Goal: Transaction & Acquisition: Purchase product/service

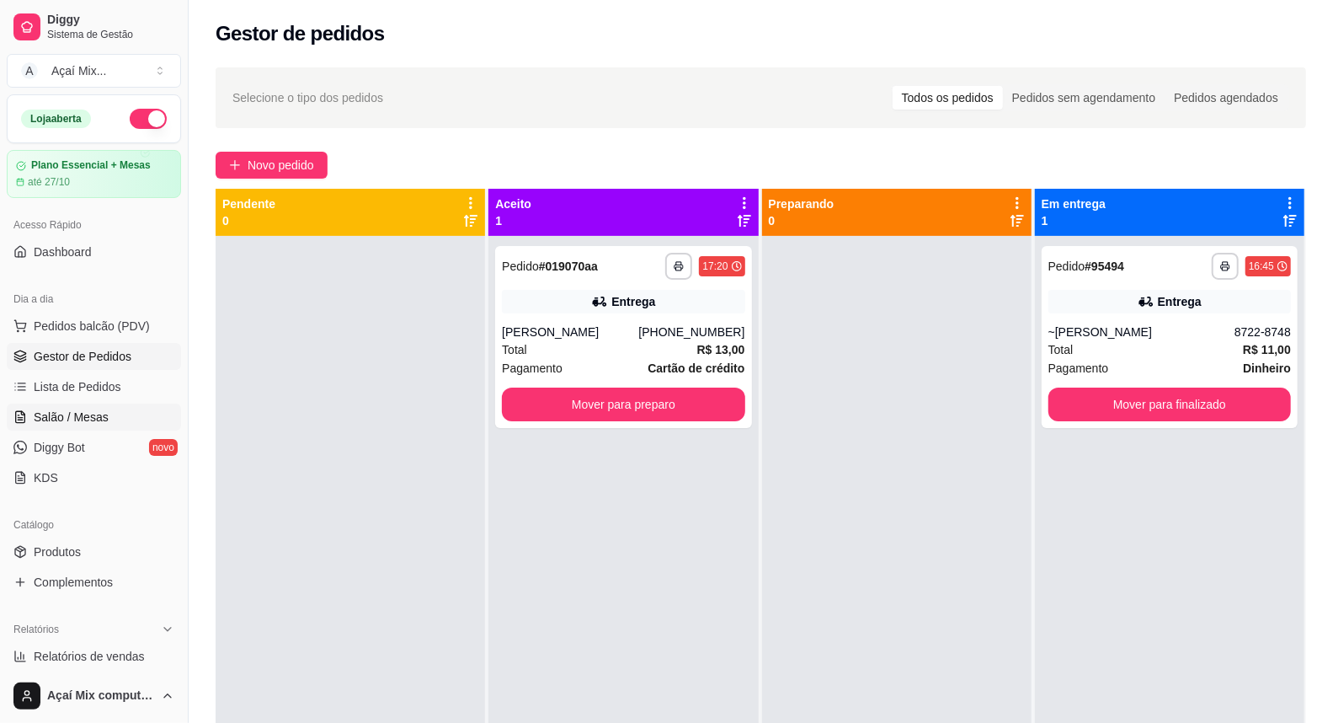
click at [85, 426] on link "Salão / Mesas" at bounding box center [94, 416] width 174 height 27
click at [109, 408] on link "Salão / Mesas" at bounding box center [94, 416] width 174 height 27
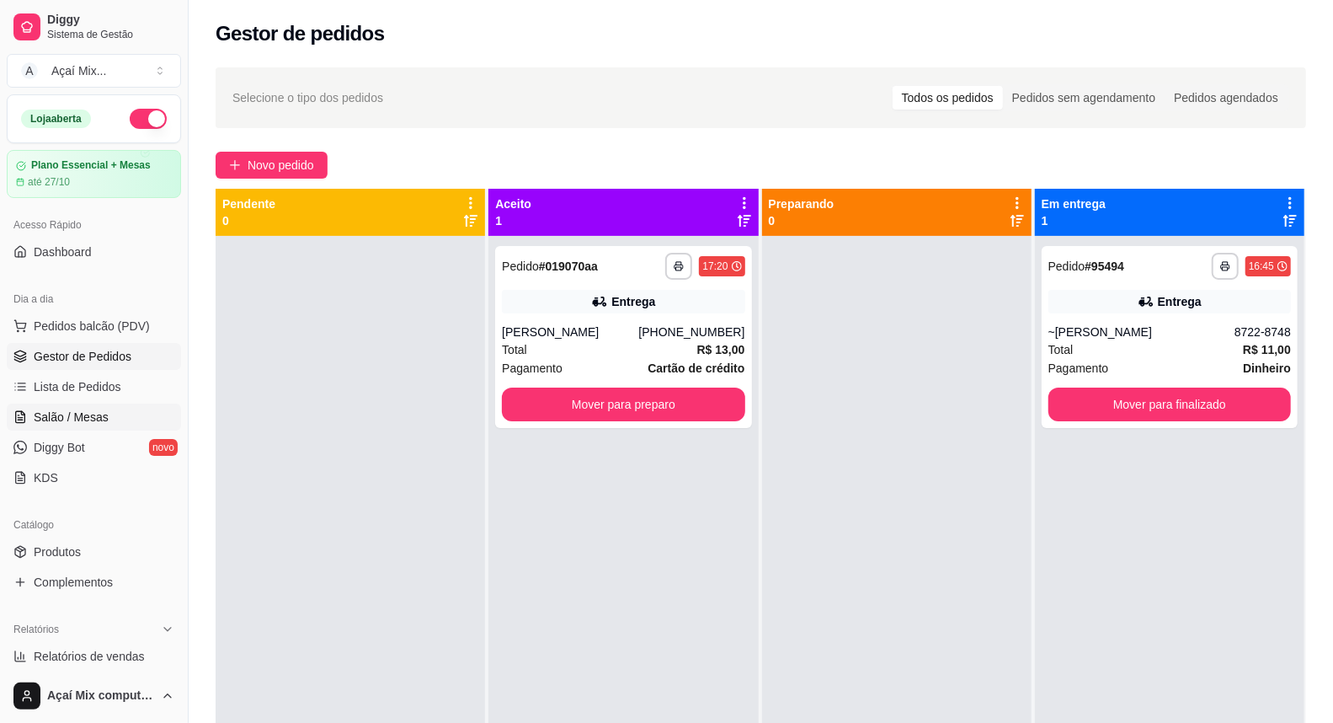
click at [109, 408] on link "Salão / Mesas" at bounding box center [94, 416] width 174 height 27
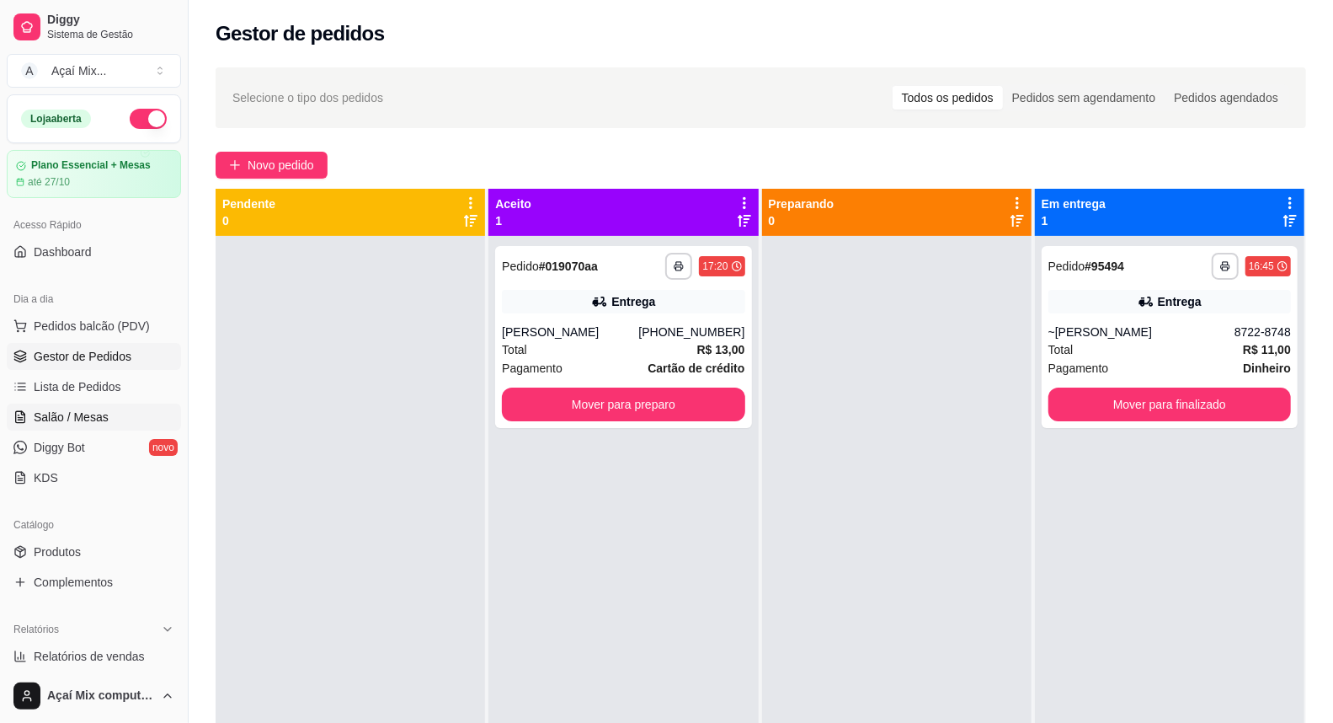
click at [109, 408] on link "Salão / Mesas" at bounding box center [94, 416] width 174 height 27
click at [101, 411] on span "Salão / Mesas" at bounding box center [71, 416] width 75 height 17
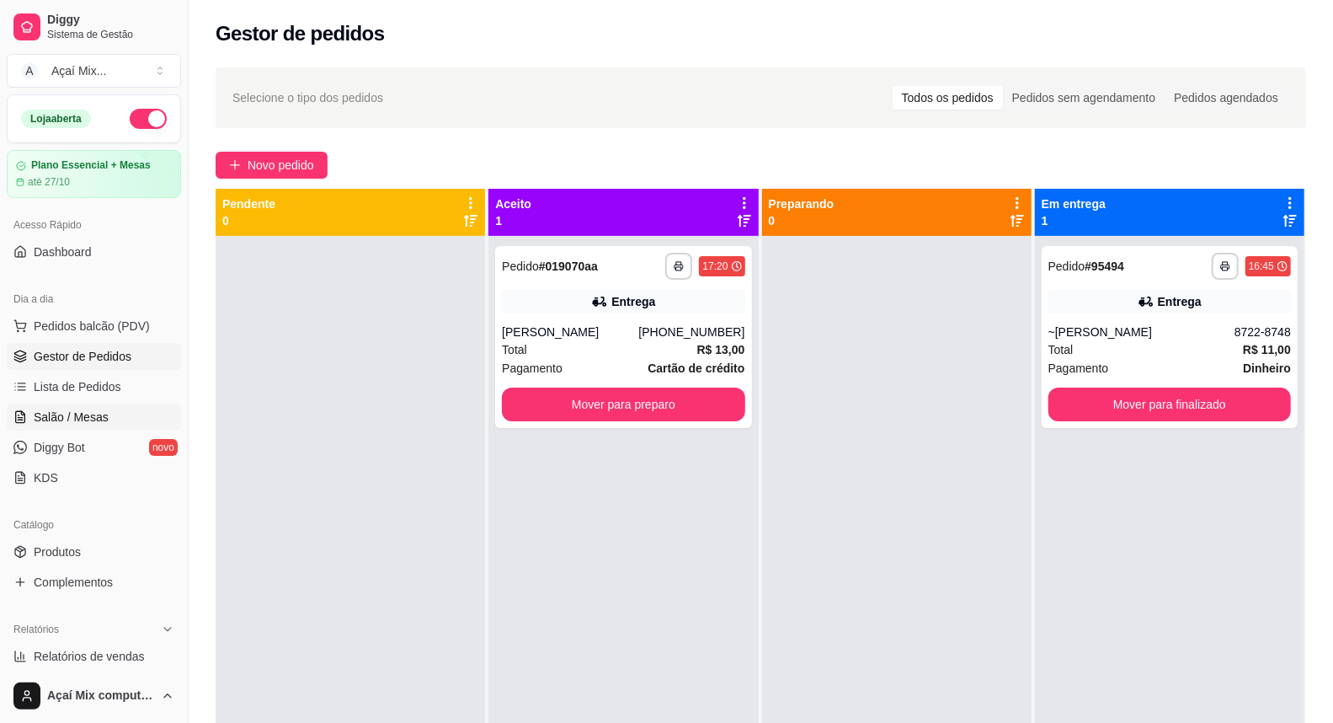
click at [101, 411] on span "Salão / Mesas" at bounding box center [71, 416] width 75 height 17
click at [94, 414] on span "Salão / Mesas" at bounding box center [71, 416] width 75 height 17
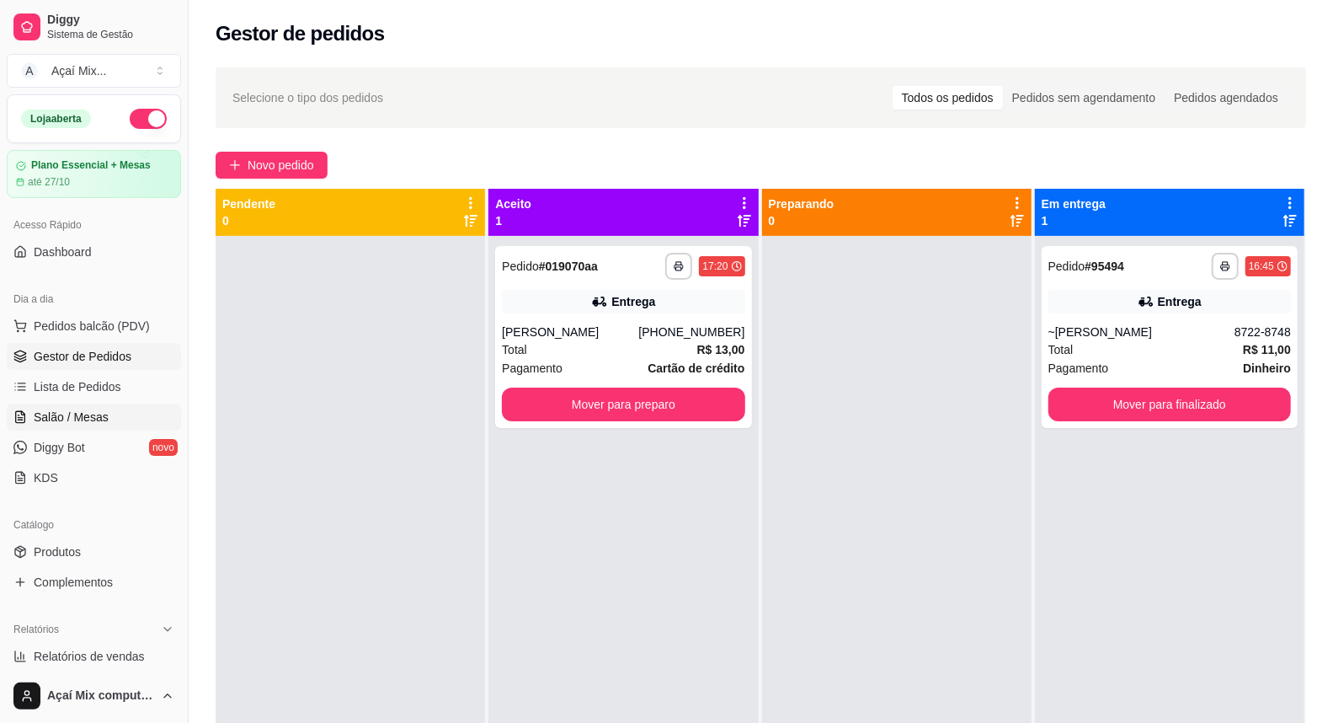
click at [94, 414] on span "Salão / Mesas" at bounding box center [71, 416] width 75 height 17
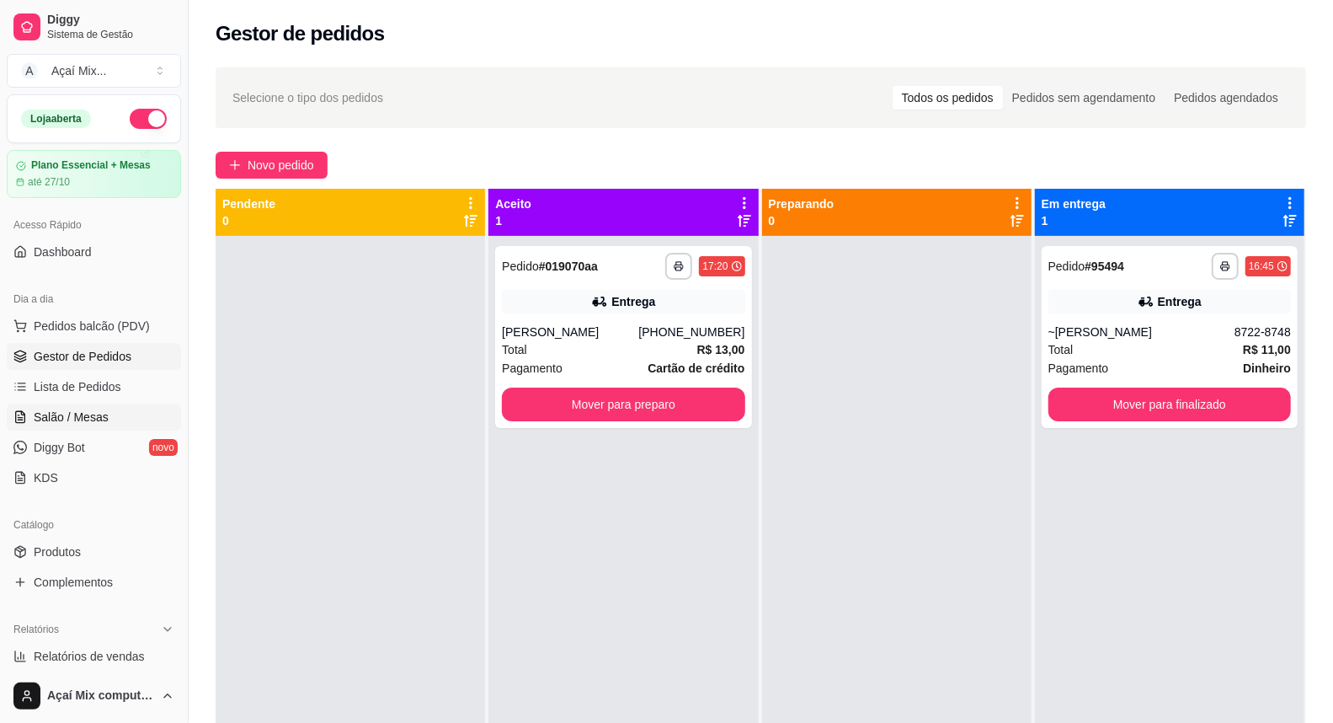
click at [94, 414] on span "Salão / Mesas" at bounding box center [71, 416] width 75 height 17
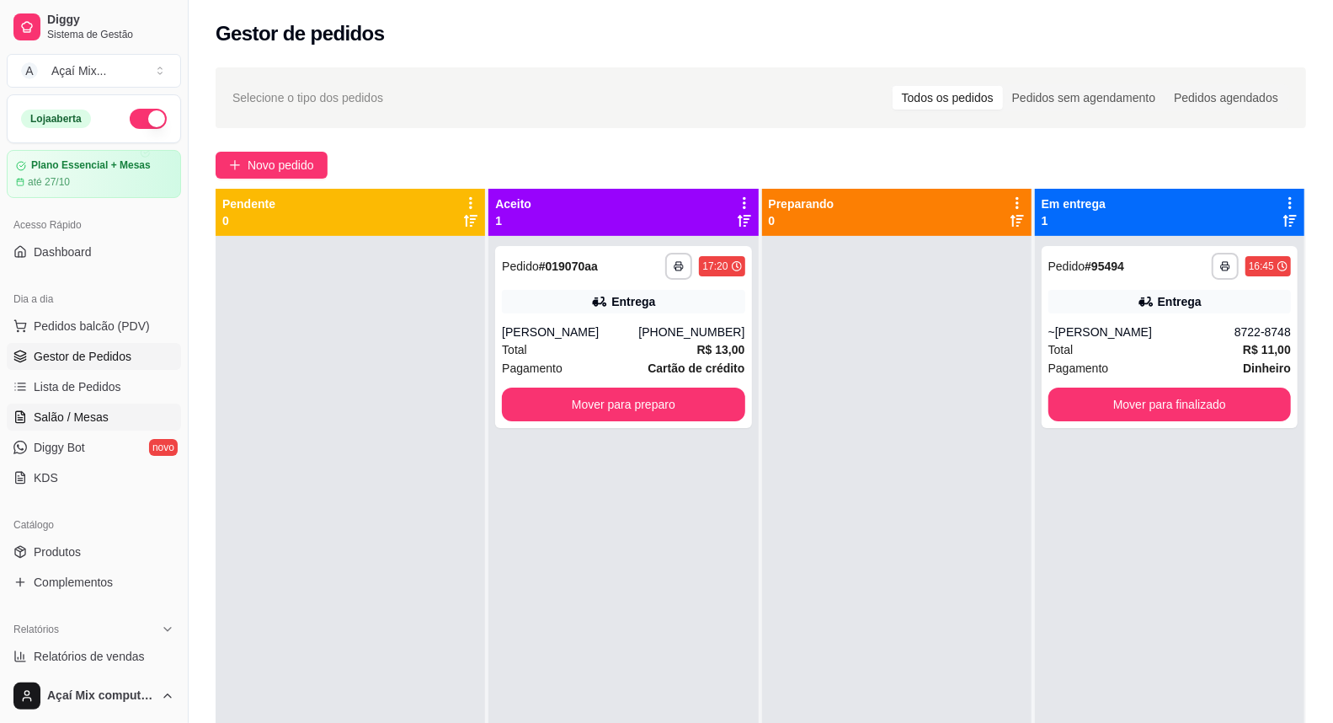
click at [94, 414] on span "Salão / Mesas" at bounding box center [71, 416] width 75 height 17
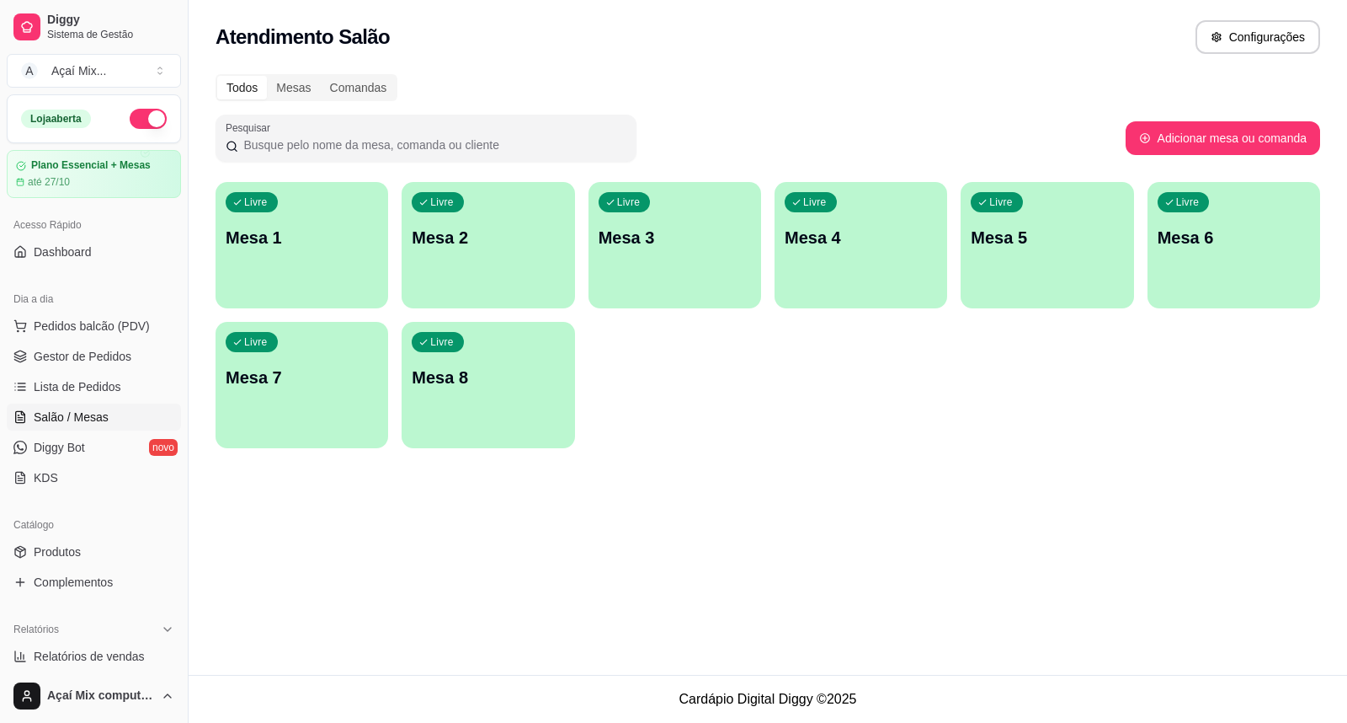
click at [349, 207] on div "Livre Mesa 1" at bounding box center [302, 235] width 173 height 106
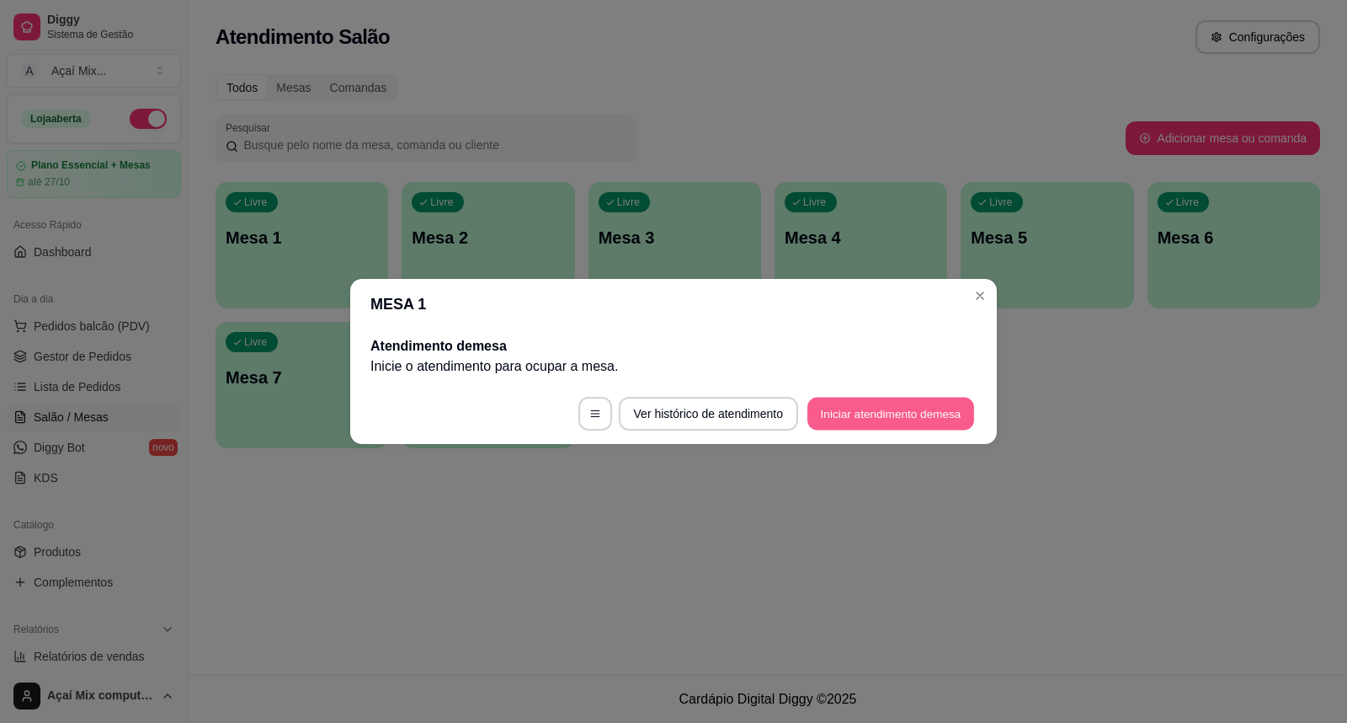
click at [966, 408] on button "Iniciar atendimento de mesa" at bounding box center [891, 413] width 167 height 33
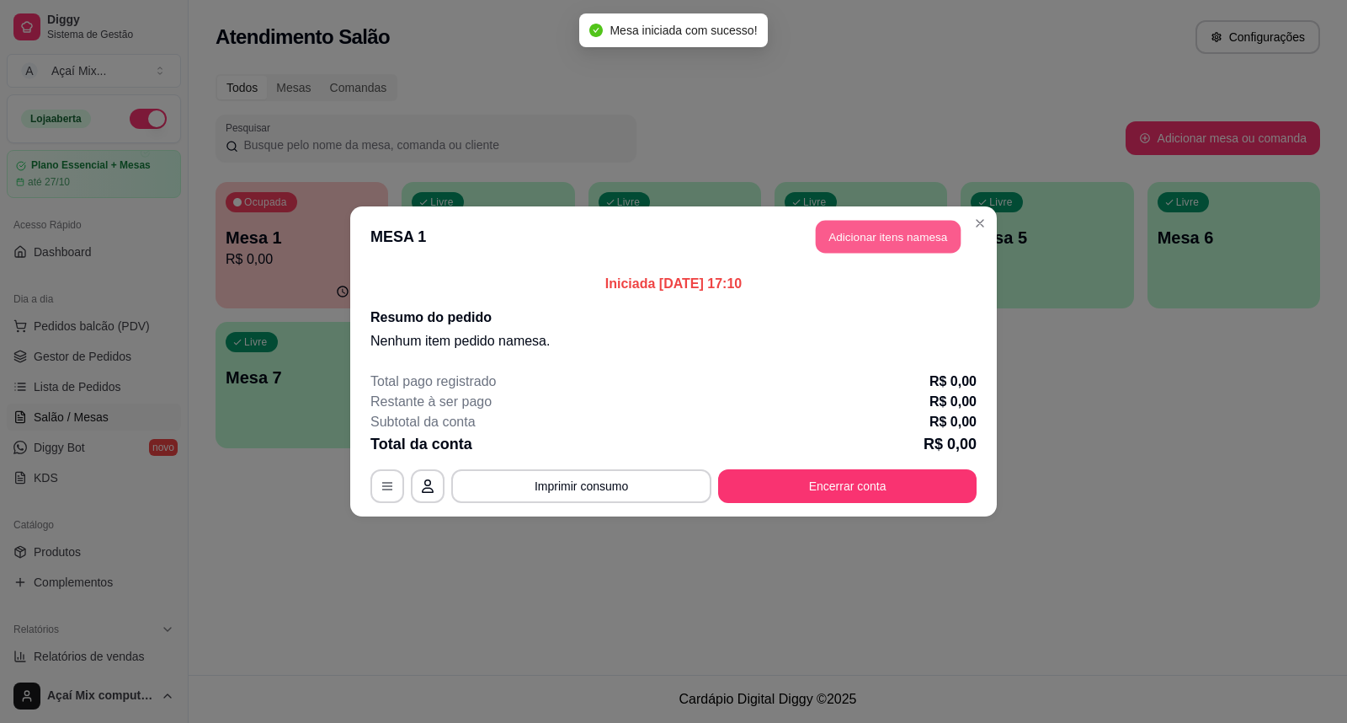
click at [913, 237] on button "Adicionar itens na mesa" at bounding box center [888, 237] width 145 height 33
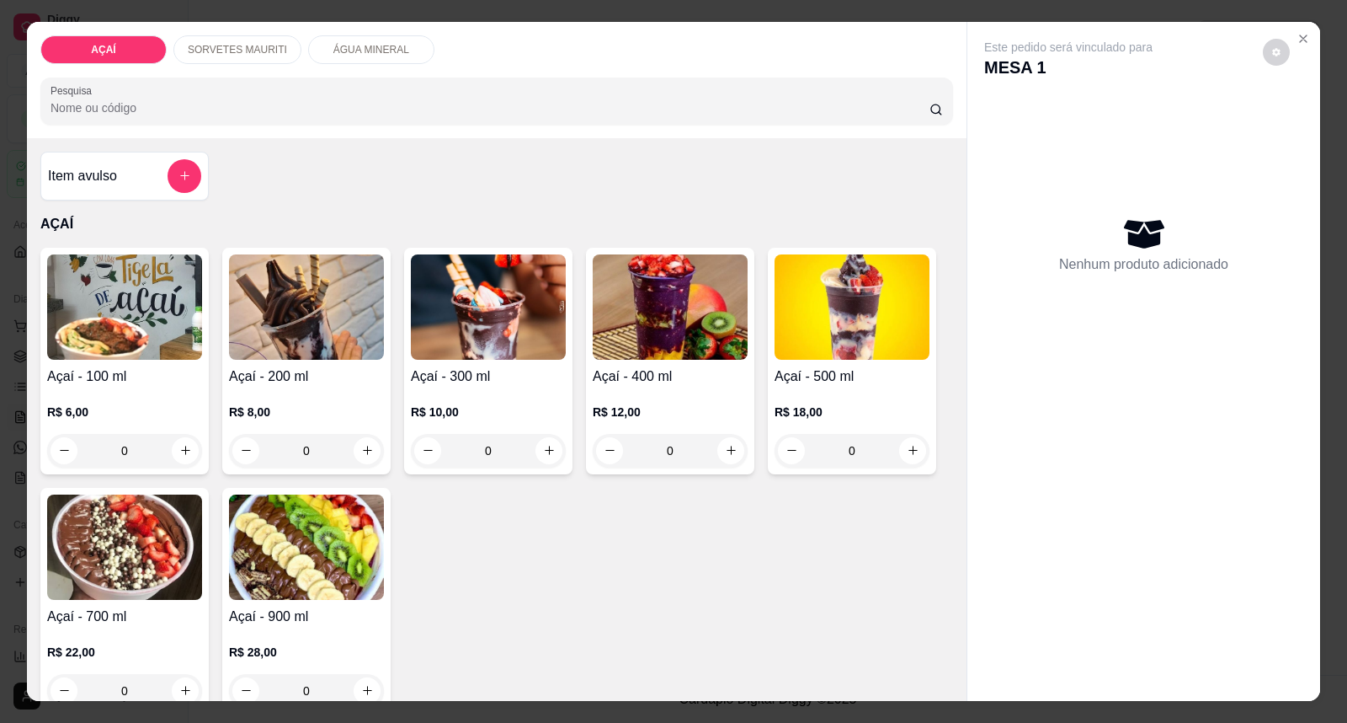
click at [183, 435] on div "0" at bounding box center [124, 451] width 155 height 34
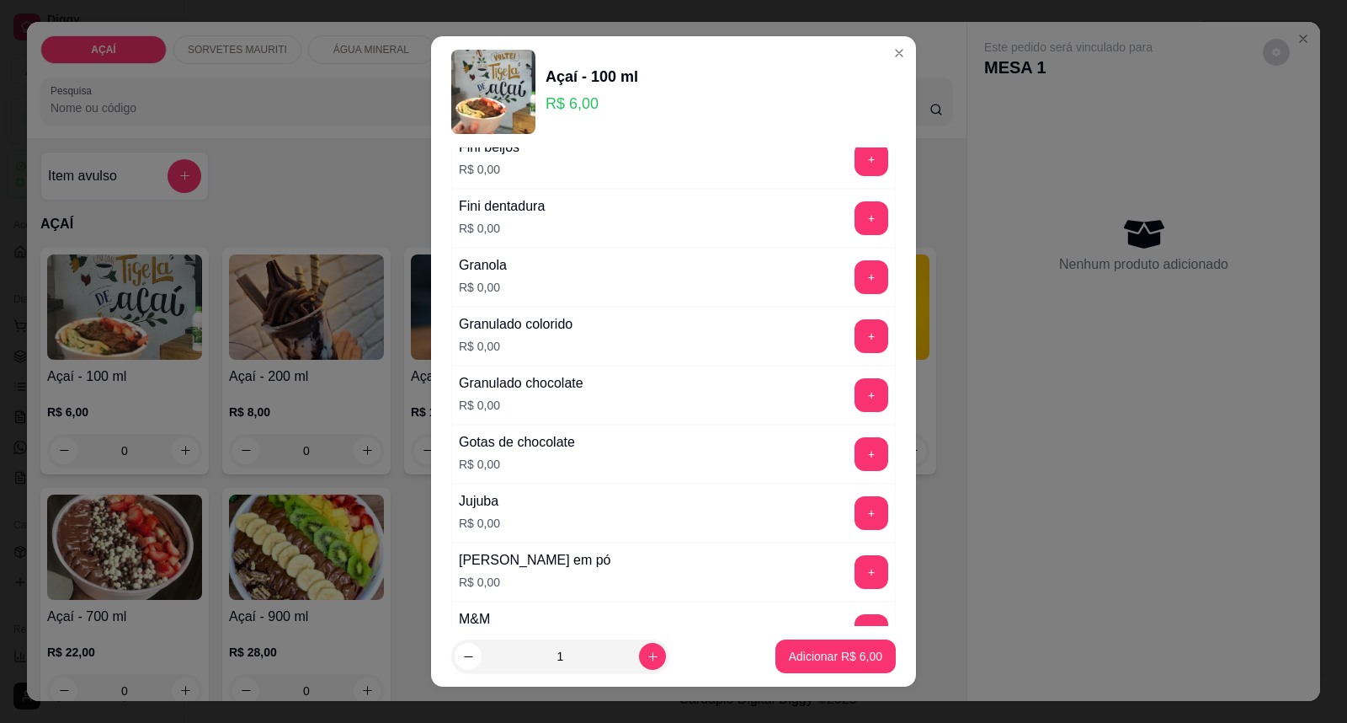
scroll to position [1309, 0]
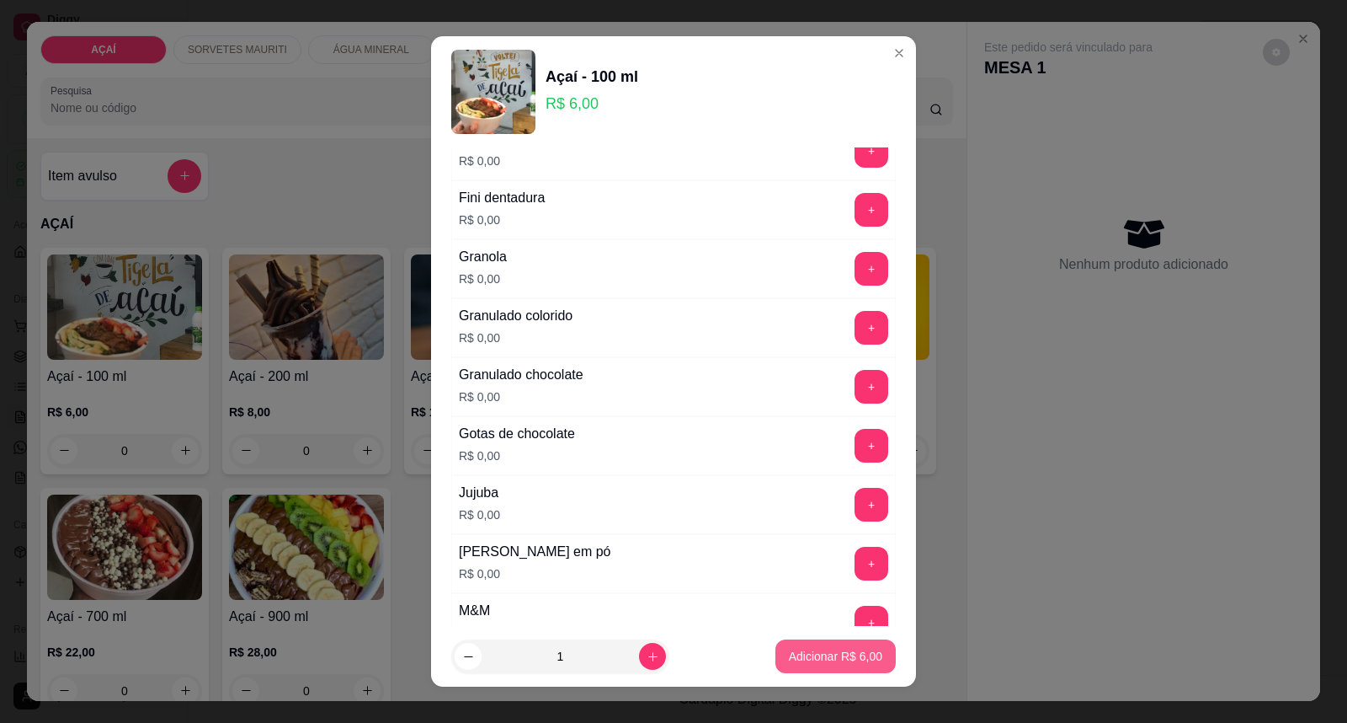
click at [835, 658] on p "Adicionar R$ 6,00" at bounding box center [835, 656] width 93 height 17
type input "1"
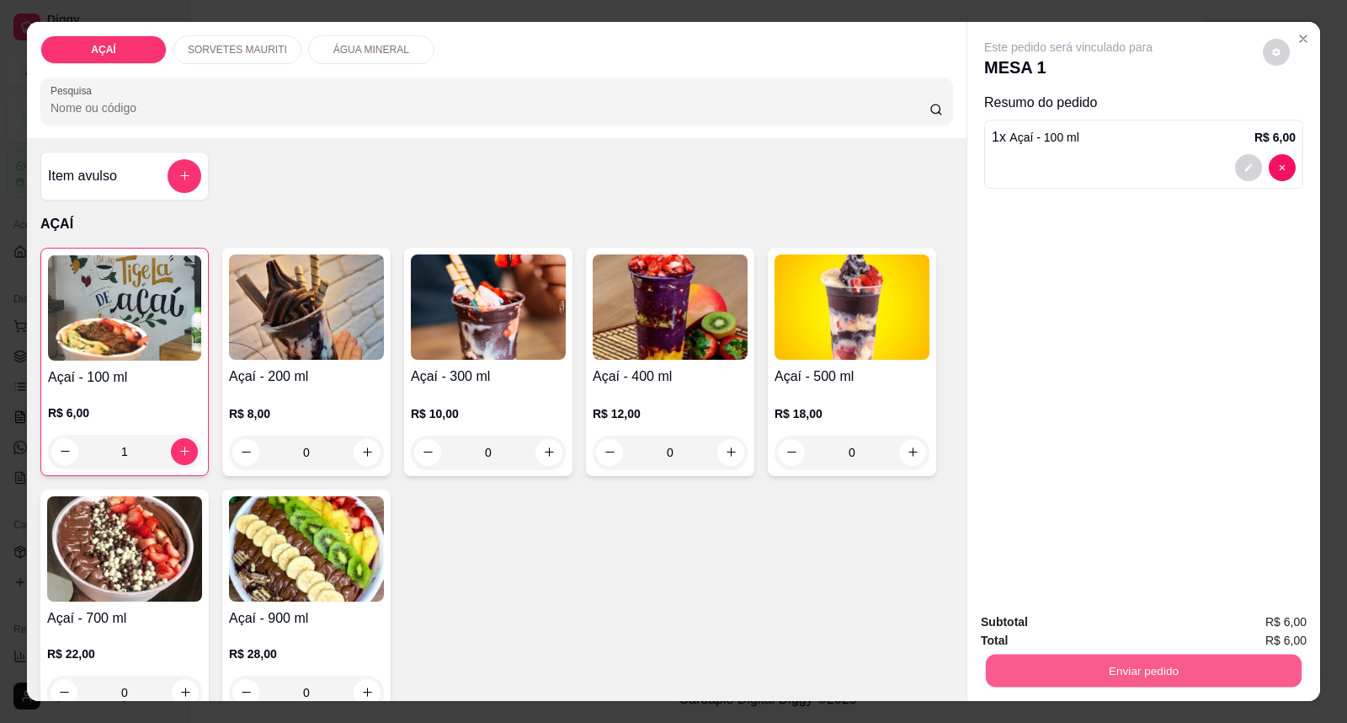
click at [1091, 668] on button "Enviar pedido" at bounding box center [1144, 670] width 316 height 33
click at [1274, 623] on button "Enviar pedido" at bounding box center [1262, 629] width 93 height 31
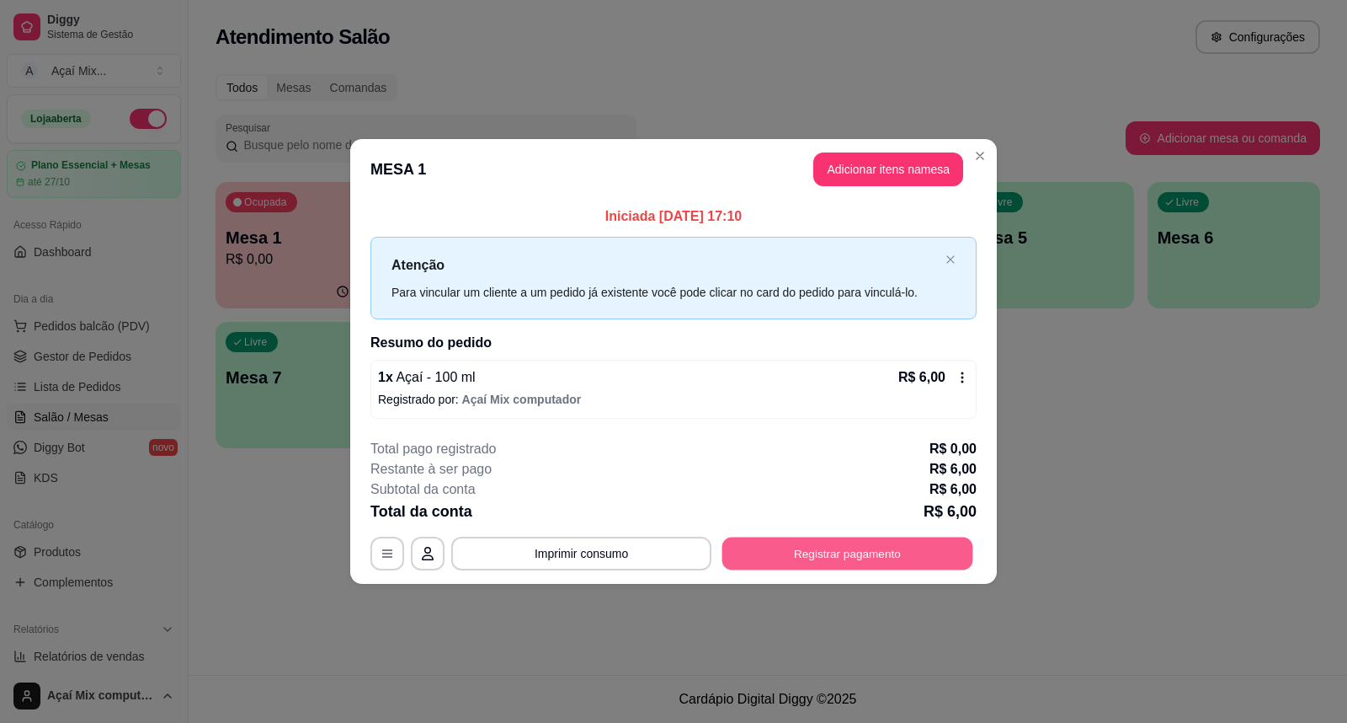
click at [902, 562] on button "Registrar pagamento" at bounding box center [848, 552] width 251 height 33
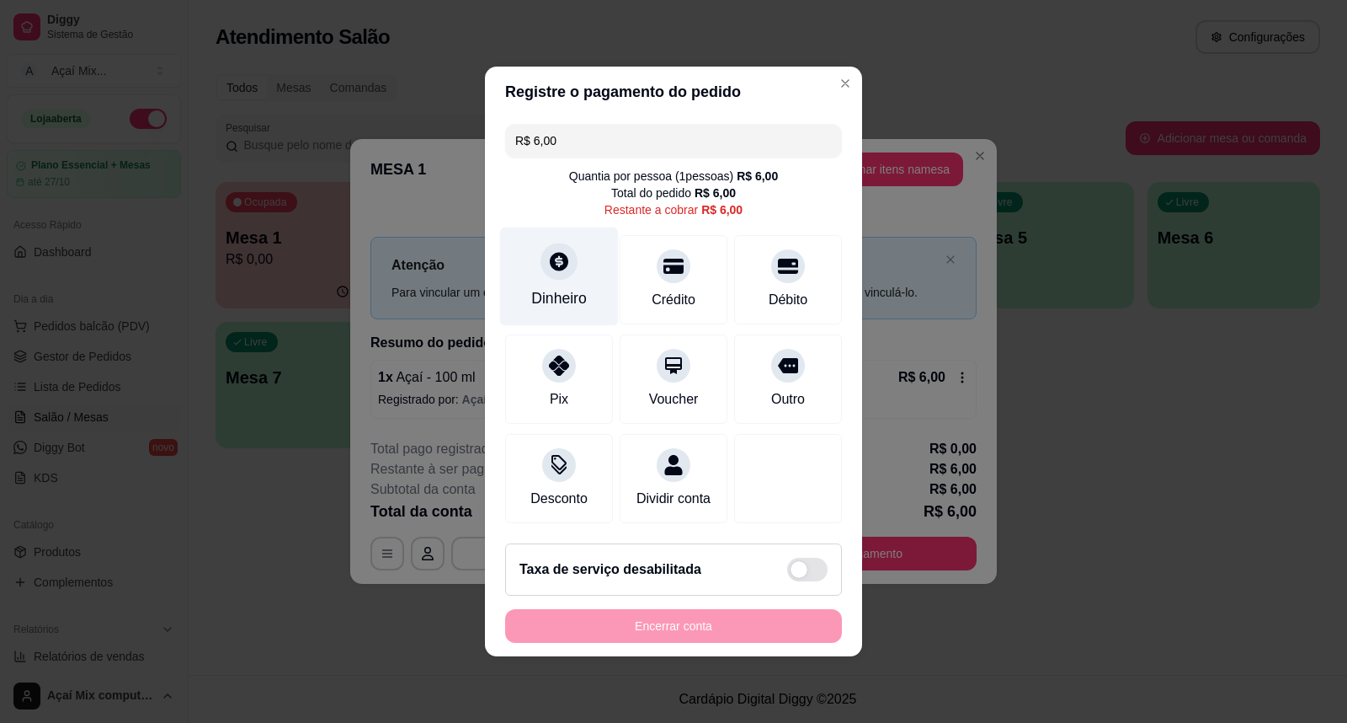
click at [533, 264] on div "Dinheiro" at bounding box center [559, 276] width 119 height 99
type input "R$ 0,00"
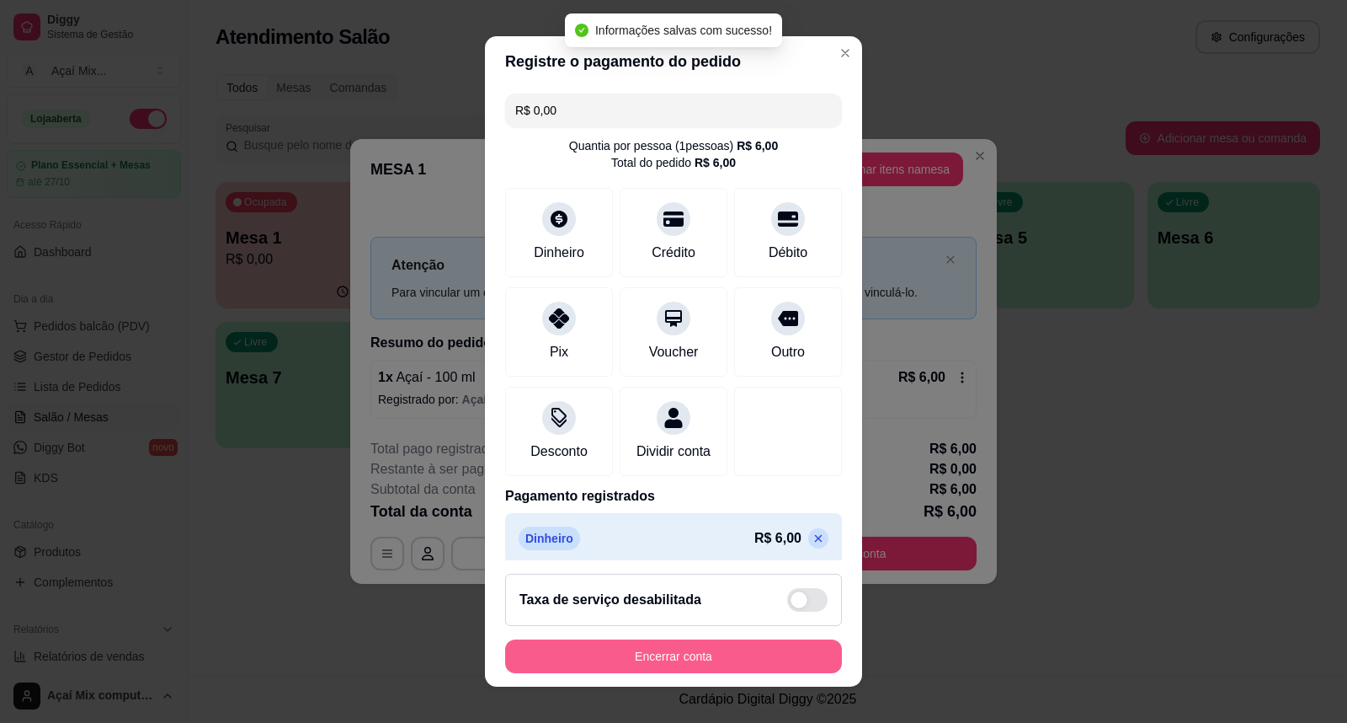
click at [728, 660] on button "Encerrar conta" at bounding box center [673, 656] width 337 height 34
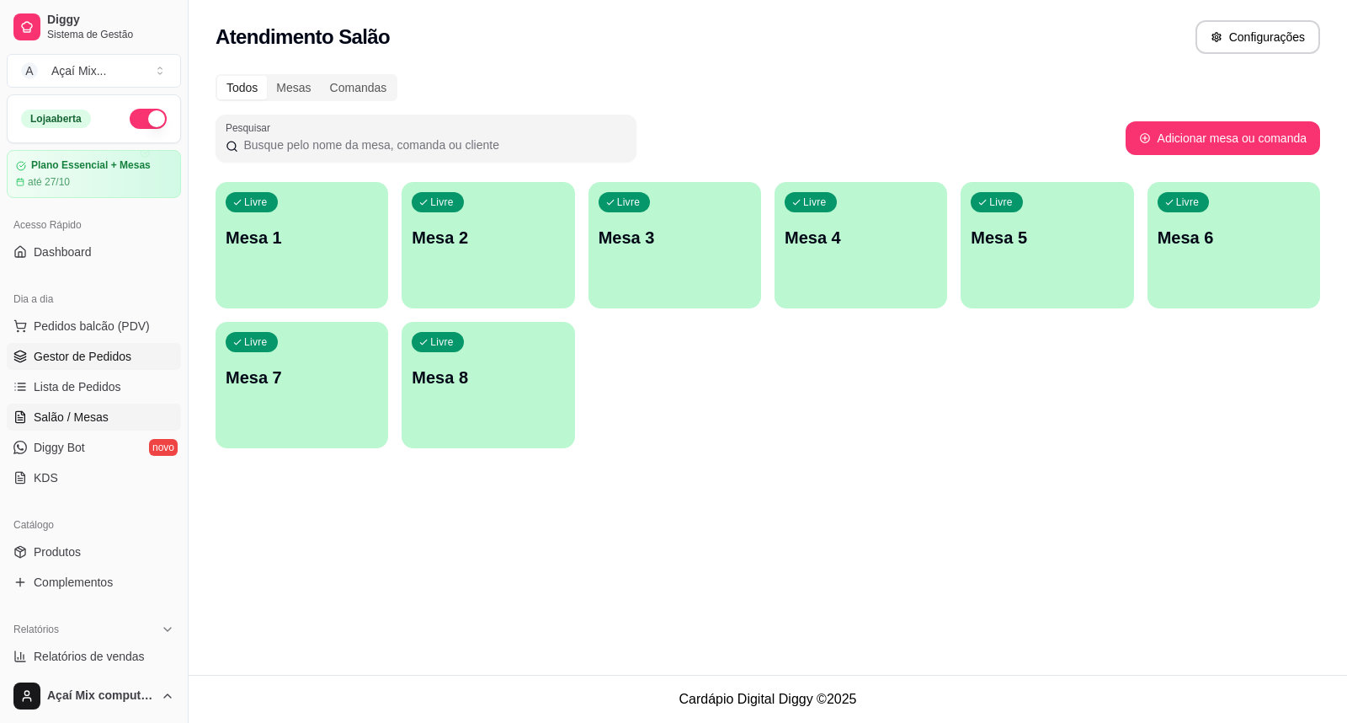
click at [116, 364] on span "Gestor de Pedidos" at bounding box center [83, 356] width 98 height 17
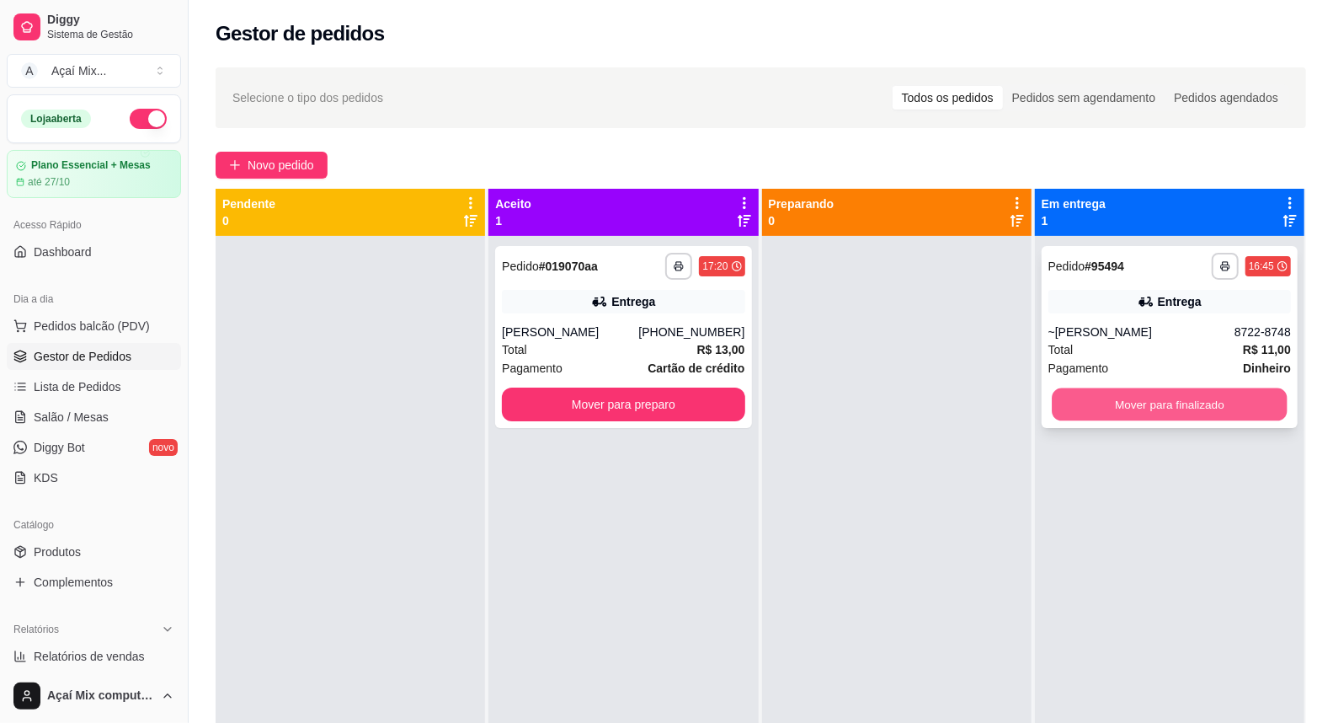
click at [1249, 409] on button "Mover para finalizado" at bounding box center [1170, 404] width 236 height 33
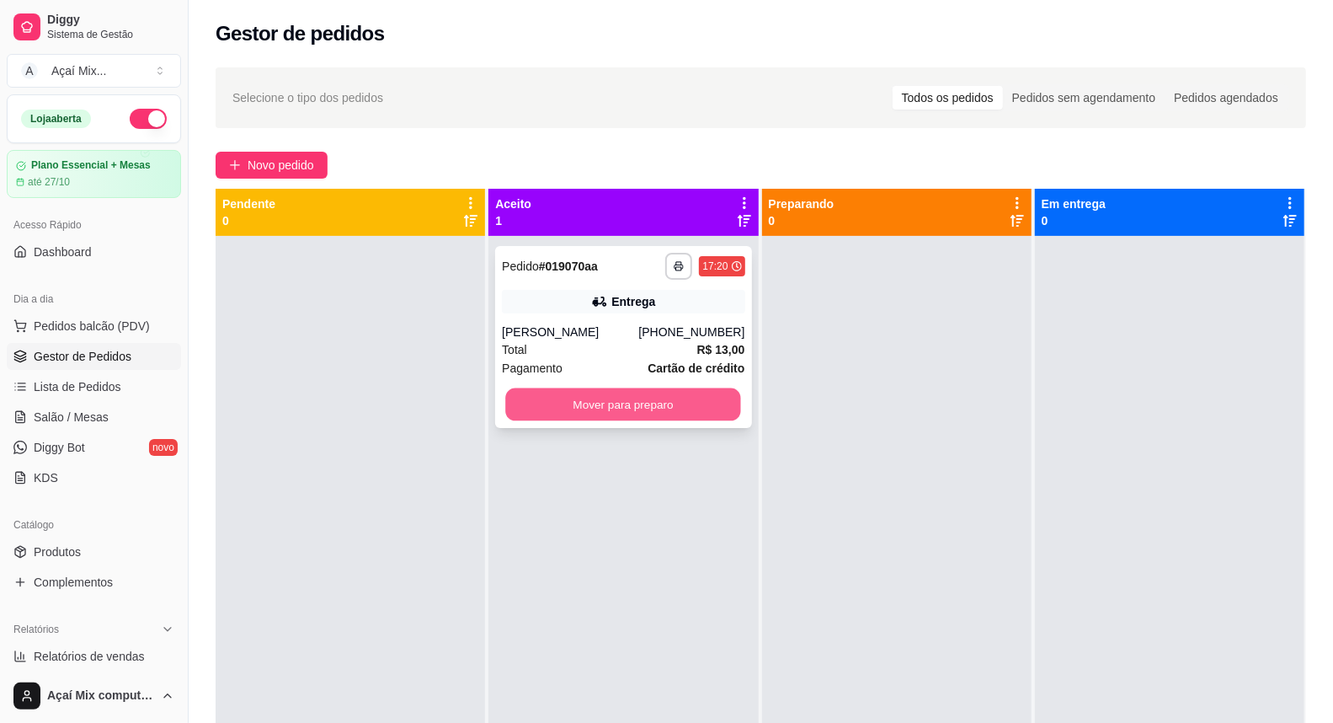
click at [699, 401] on button "Mover para preparo" at bounding box center [624, 404] width 236 height 33
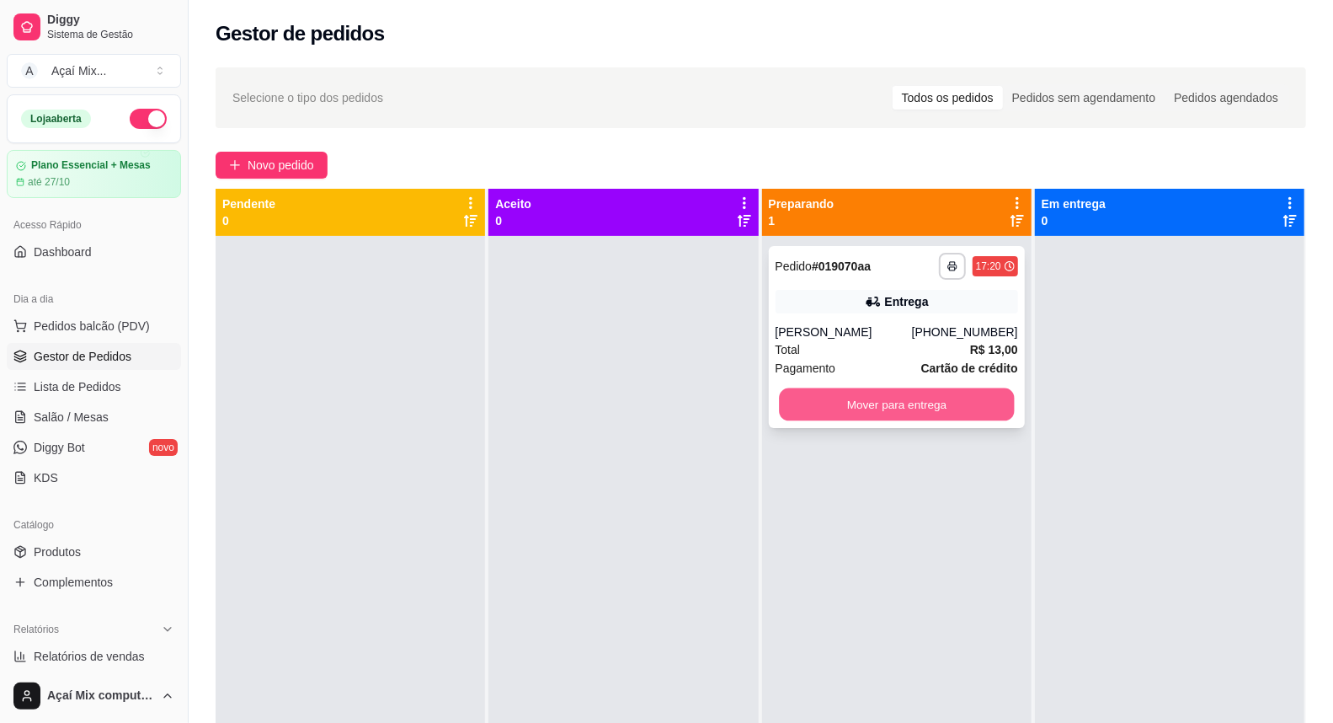
click at [962, 389] on button "Mover para entrega" at bounding box center [897, 404] width 236 height 33
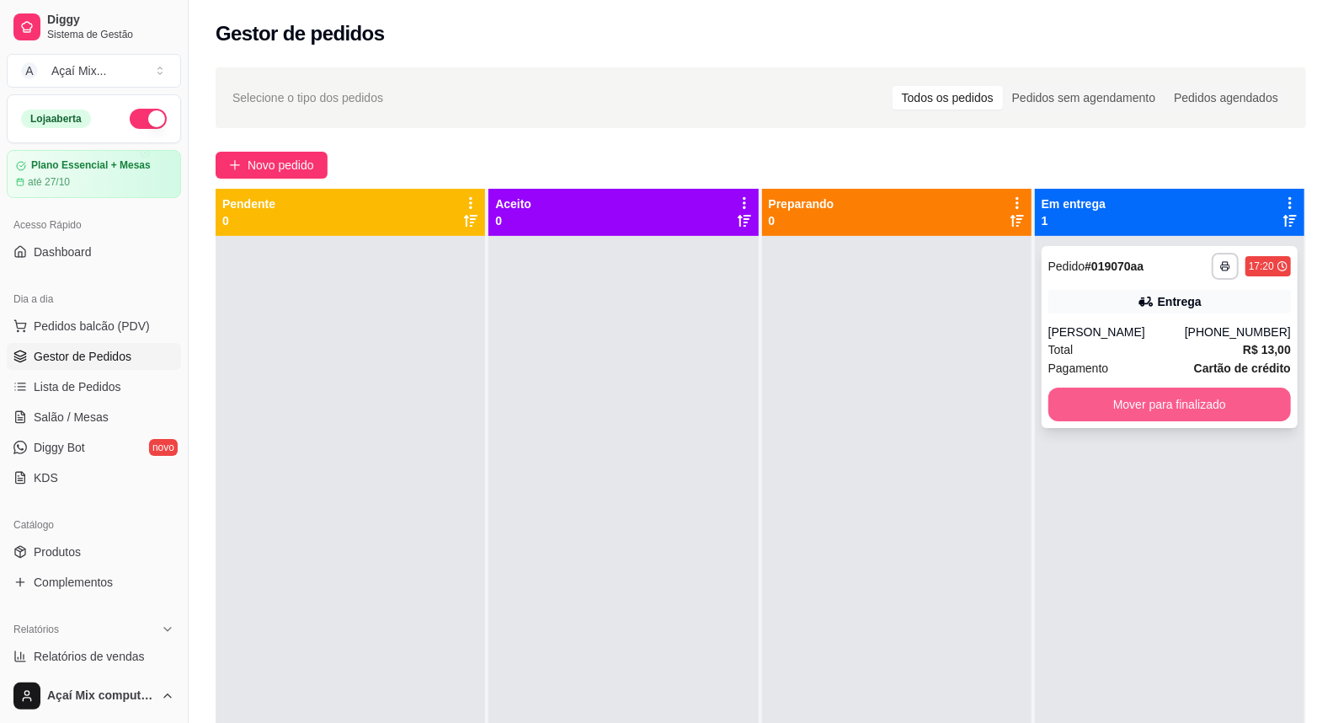
click at [1229, 387] on button "Mover para finalizado" at bounding box center [1169, 404] width 243 height 34
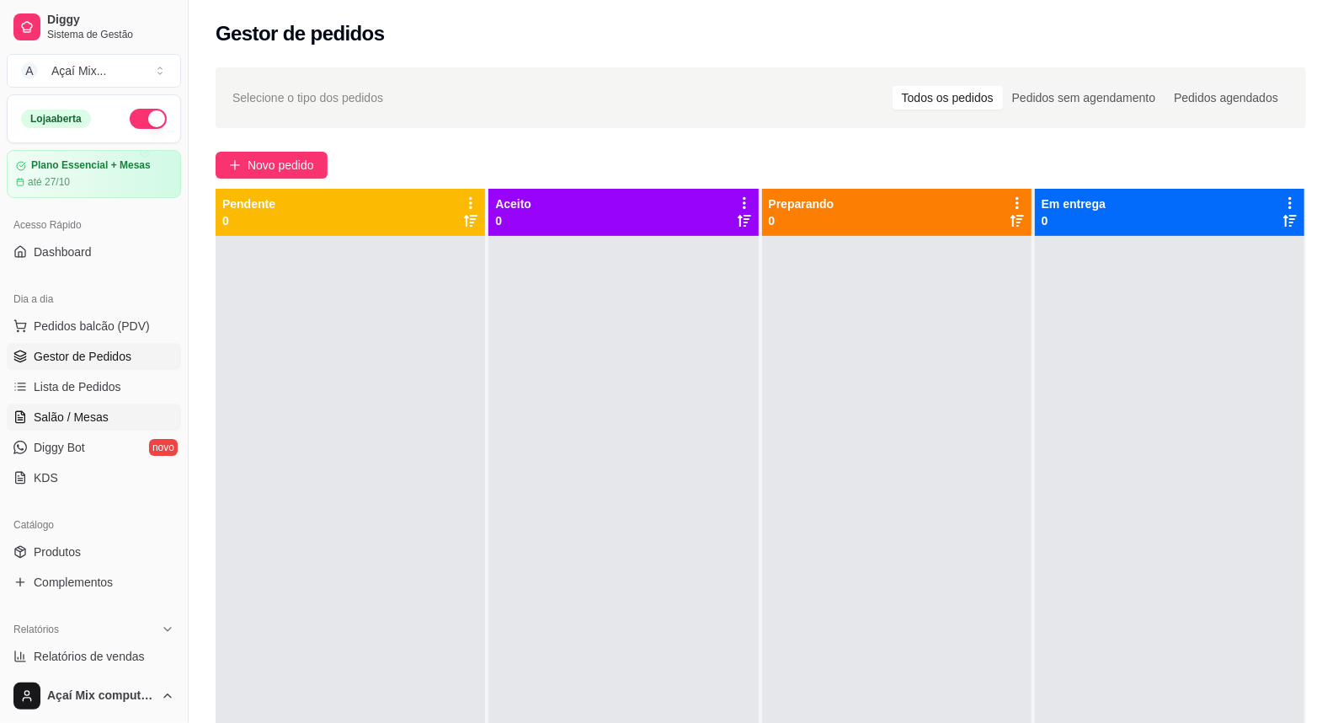
click at [79, 426] on link "Salão / Mesas" at bounding box center [94, 416] width 174 height 27
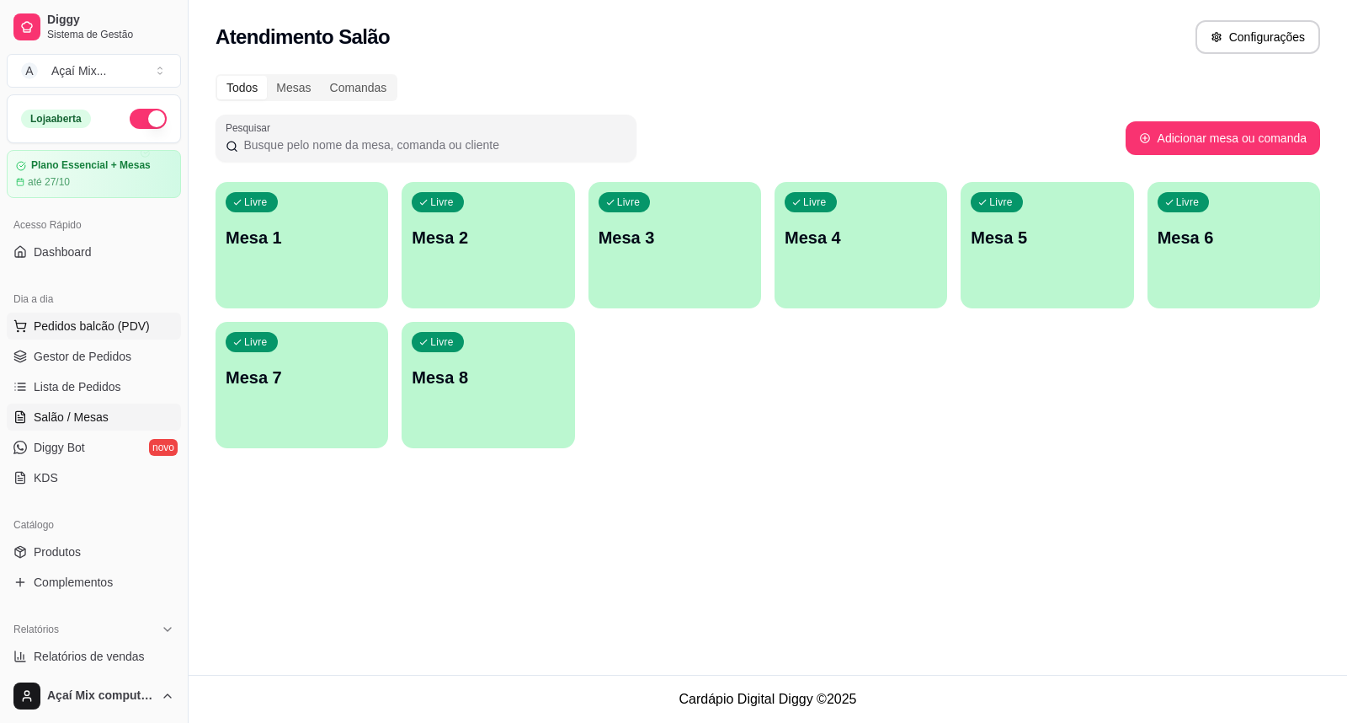
click at [69, 317] on span "Pedidos balcão (PDV)" at bounding box center [92, 325] width 116 height 17
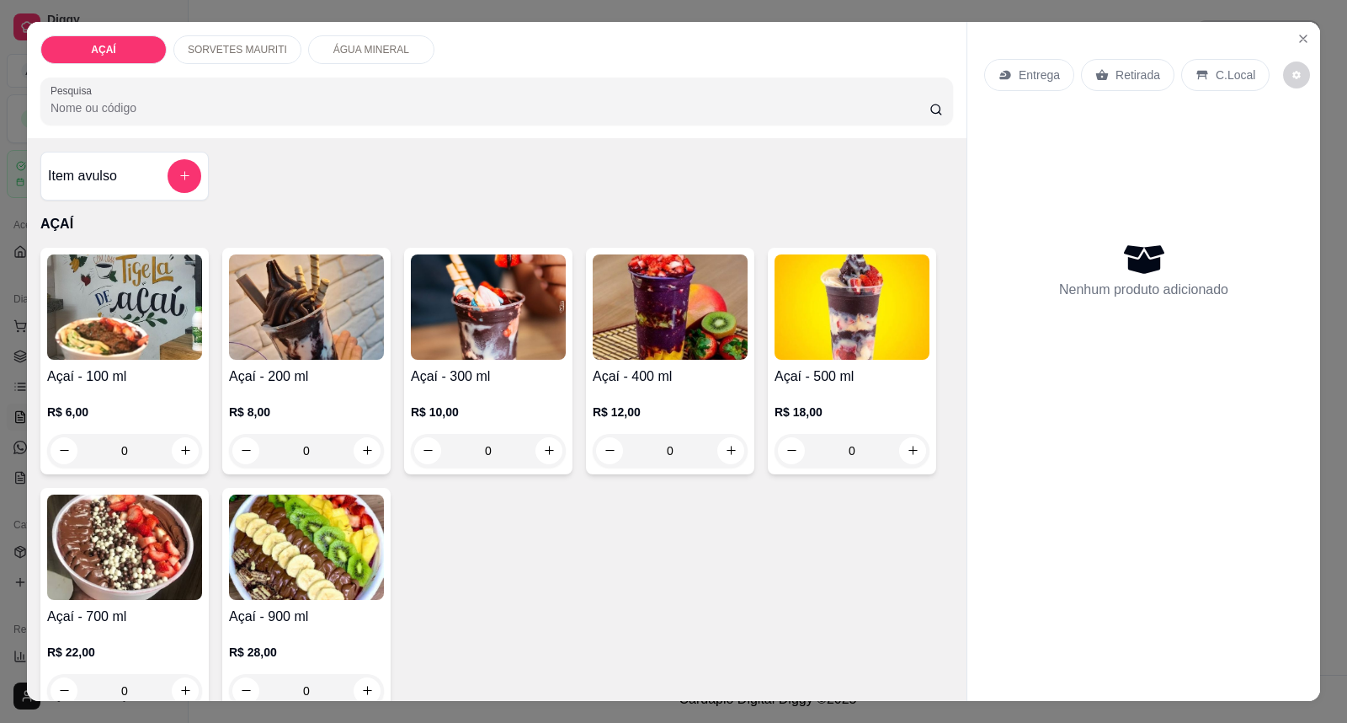
click at [440, 345] on img at bounding box center [488, 306] width 155 height 105
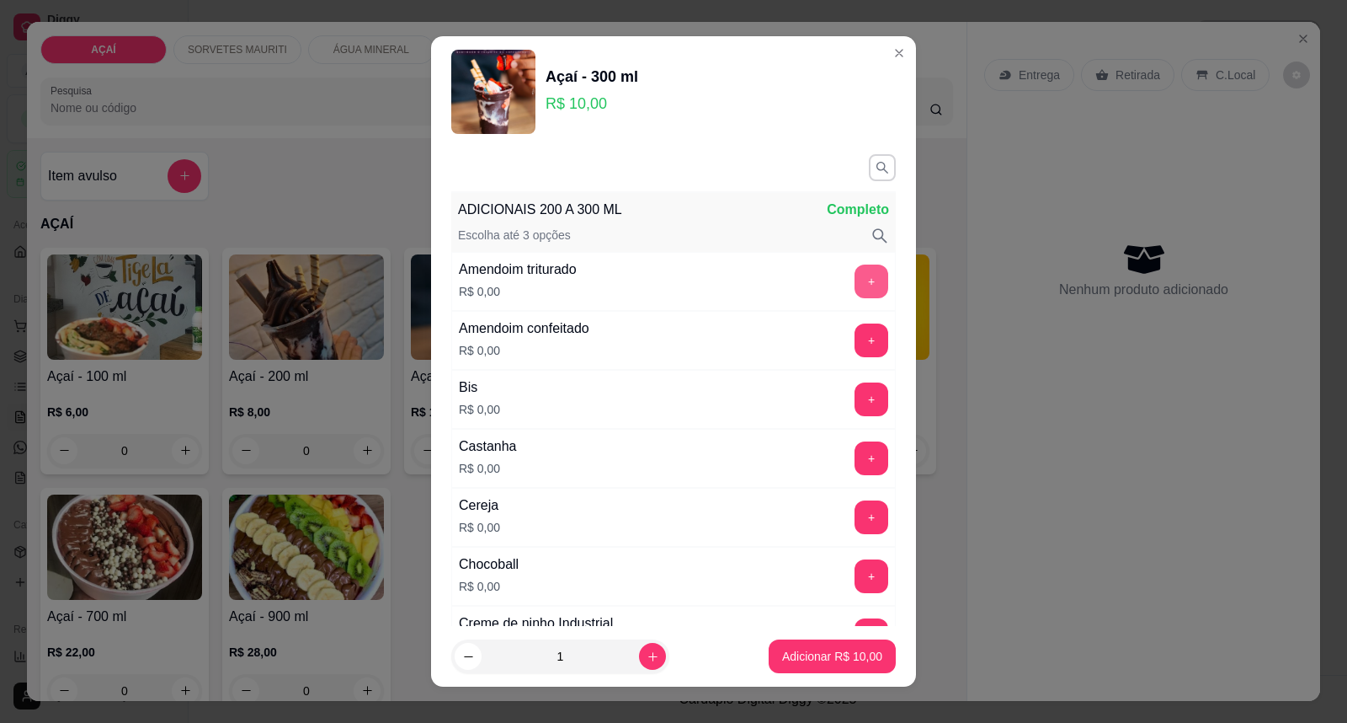
click at [855, 288] on button "+" at bounding box center [872, 281] width 34 height 34
click at [855, 461] on button "+" at bounding box center [872, 458] width 34 height 34
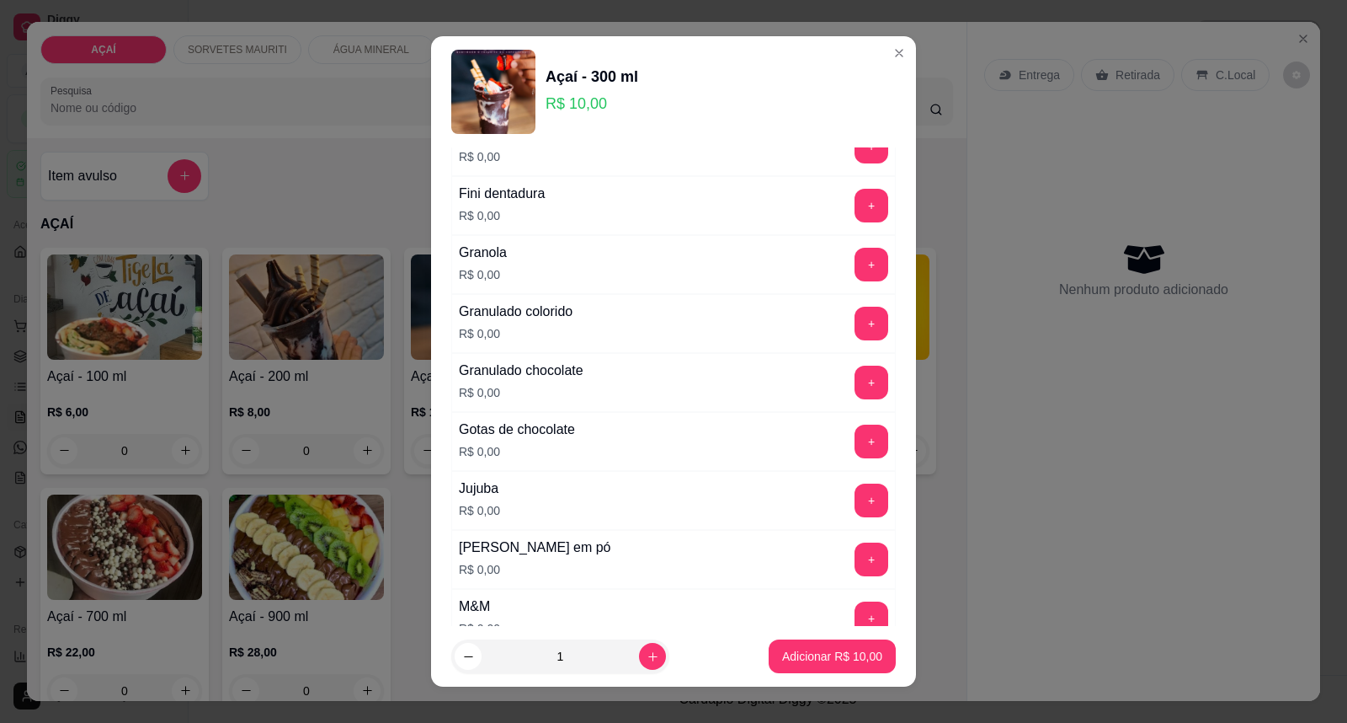
scroll to position [1403, 0]
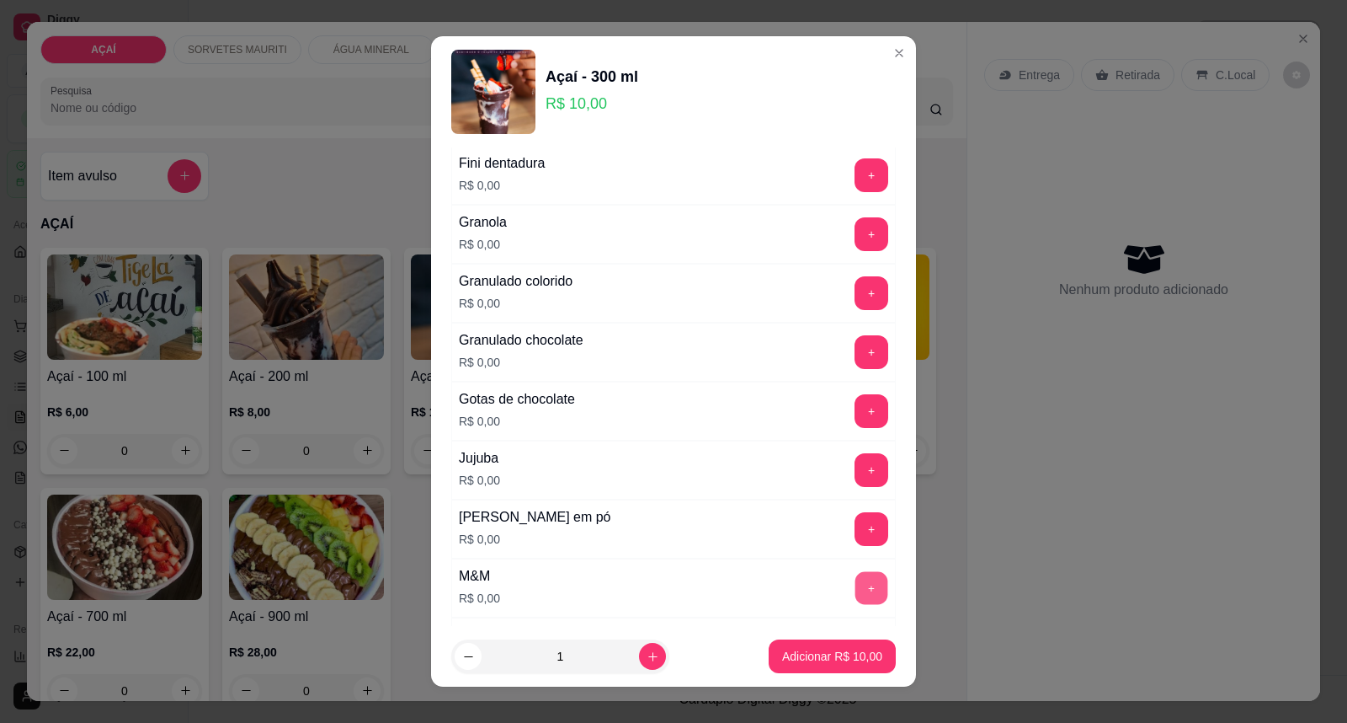
click at [856, 593] on button "+" at bounding box center [872, 588] width 33 height 33
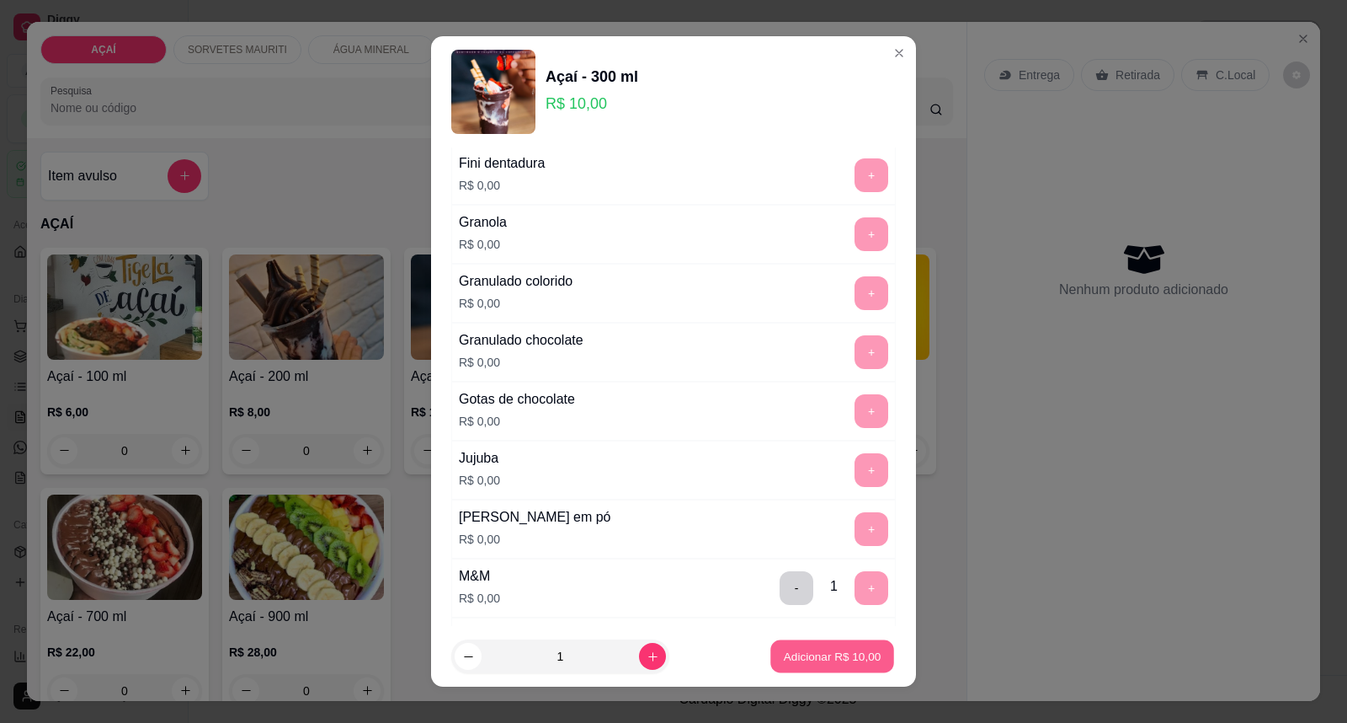
click at [818, 662] on p "Adicionar R$ 10,00" at bounding box center [833, 656] width 98 height 16
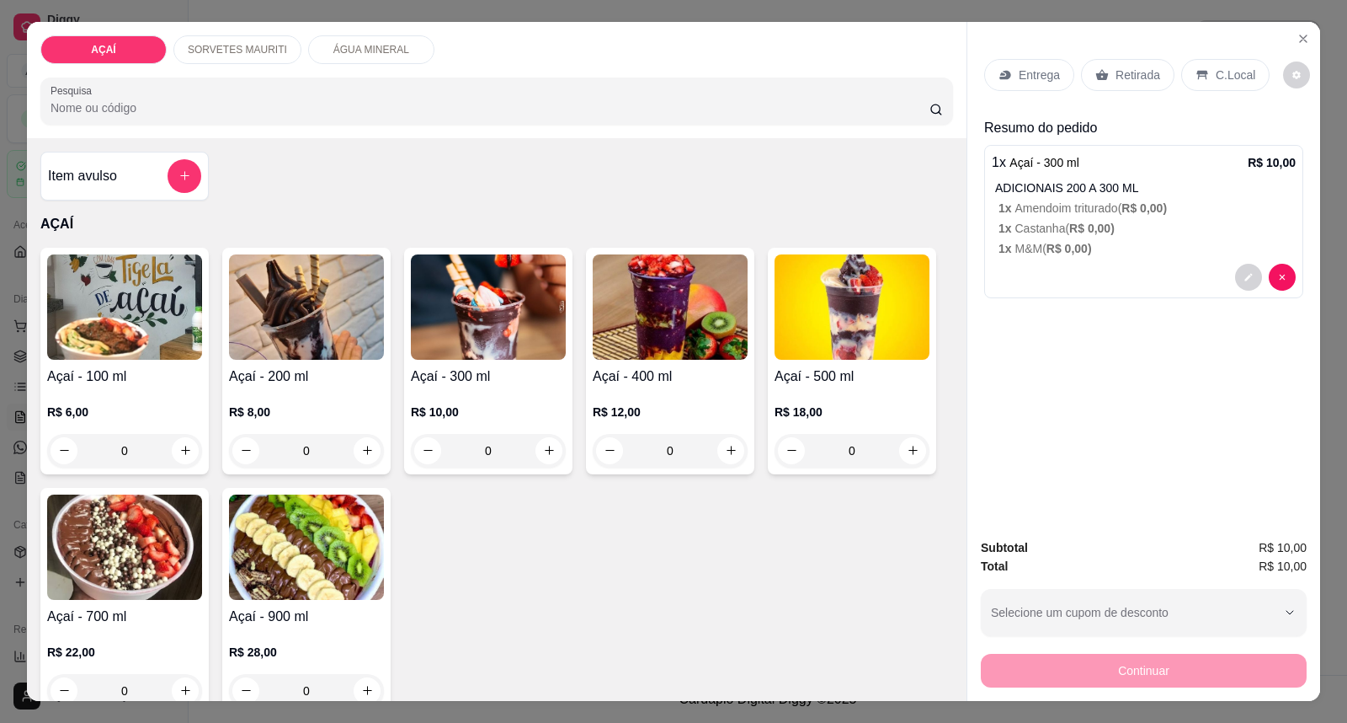
click at [1006, 77] on div "Entrega" at bounding box center [1029, 75] width 90 height 32
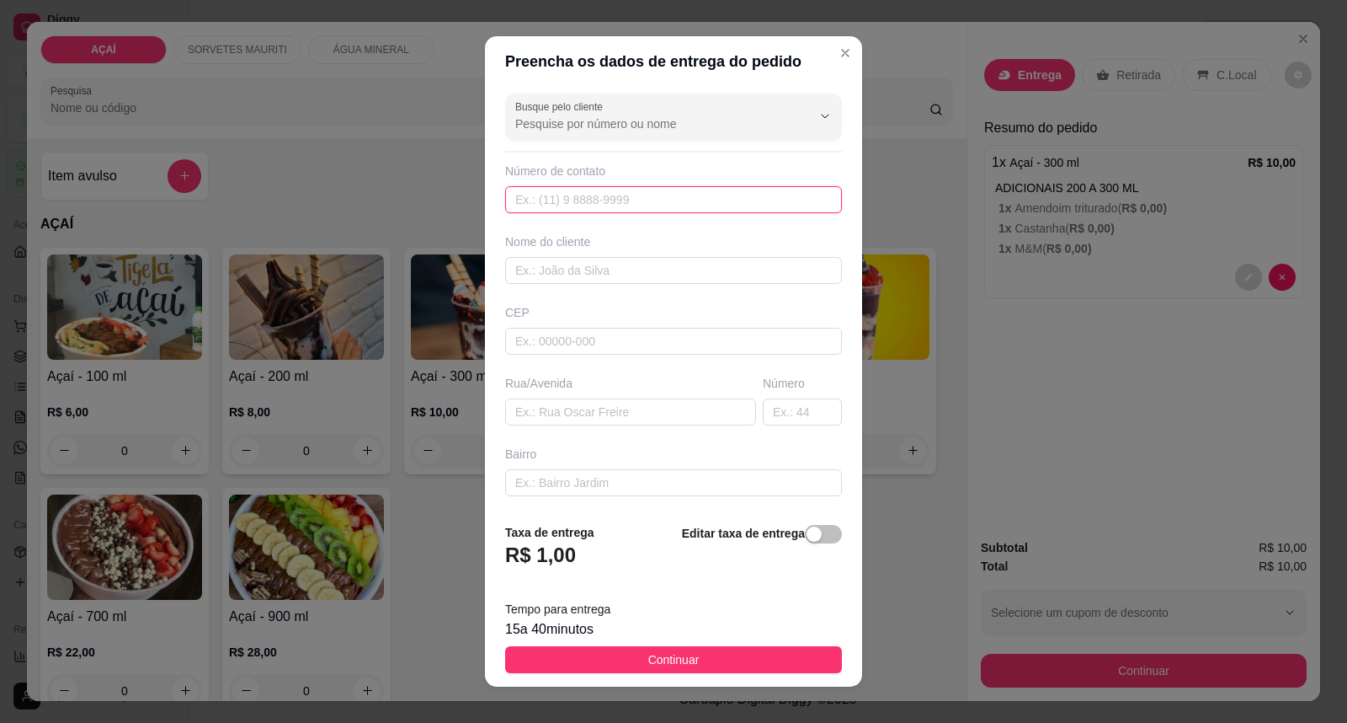
click at [586, 206] on input "text" at bounding box center [673, 199] width 337 height 27
type input "8724-7839"
click at [592, 283] on input "text" at bounding box center [673, 270] width 337 height 27
type input "WELLIVIA"
click at [589, 413] on input "text" at bounding box center [630, 411] width 251 height 27
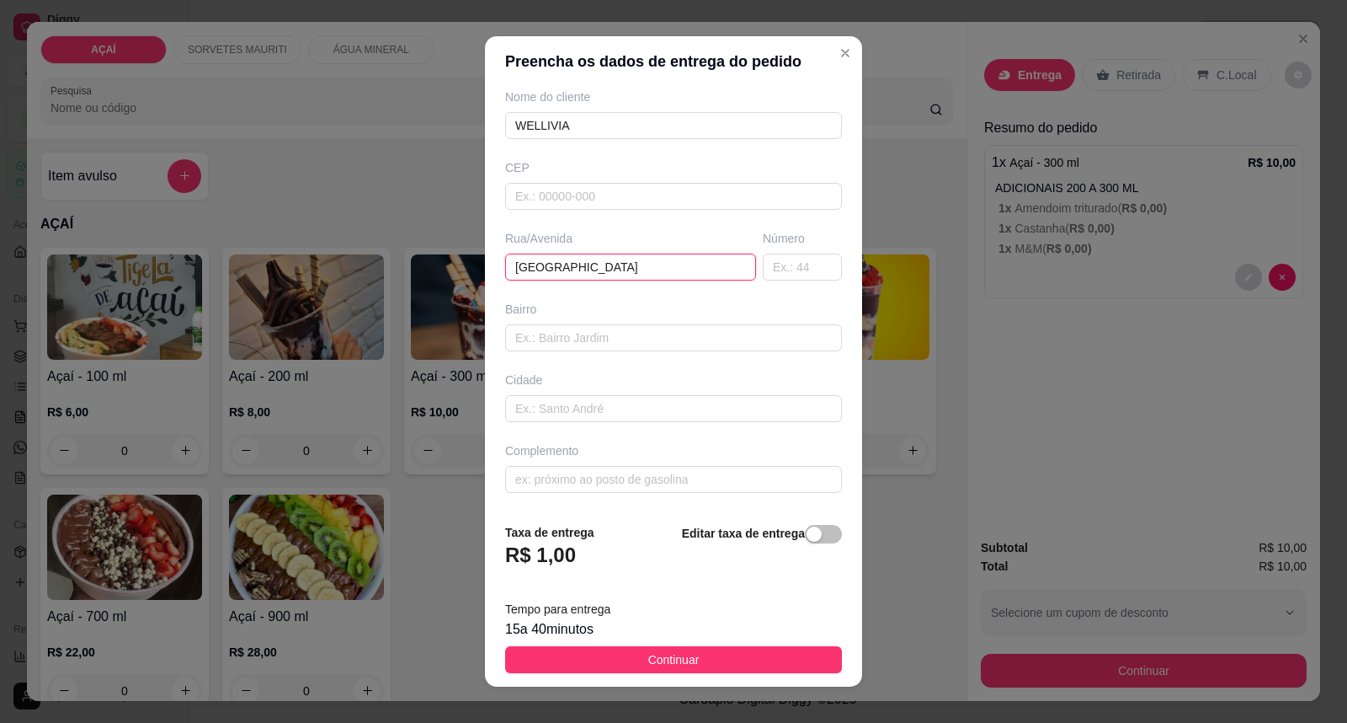
scroll to position [18, 0]
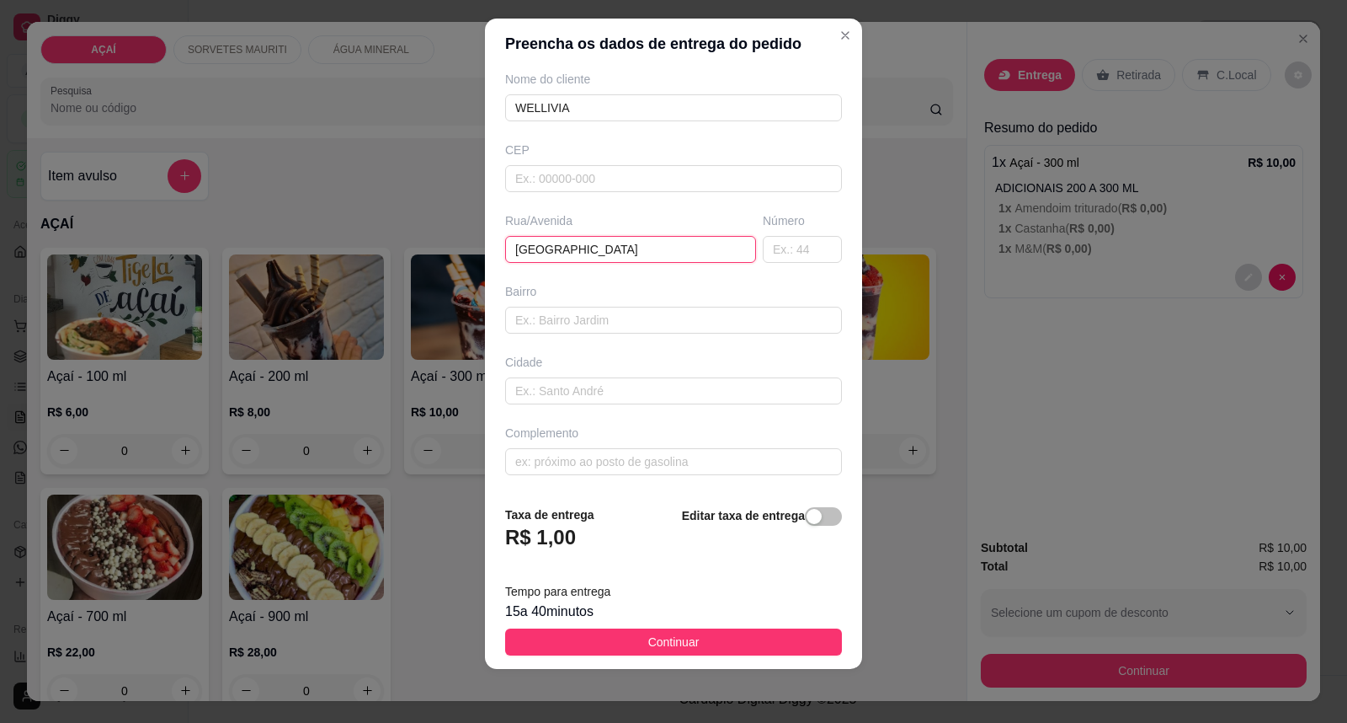
type input "[GEOGRAPHIC_DATA]"
click at [568, 466] on input "text" at bounding box center [673, 461] width 337 height 27
type input "P"
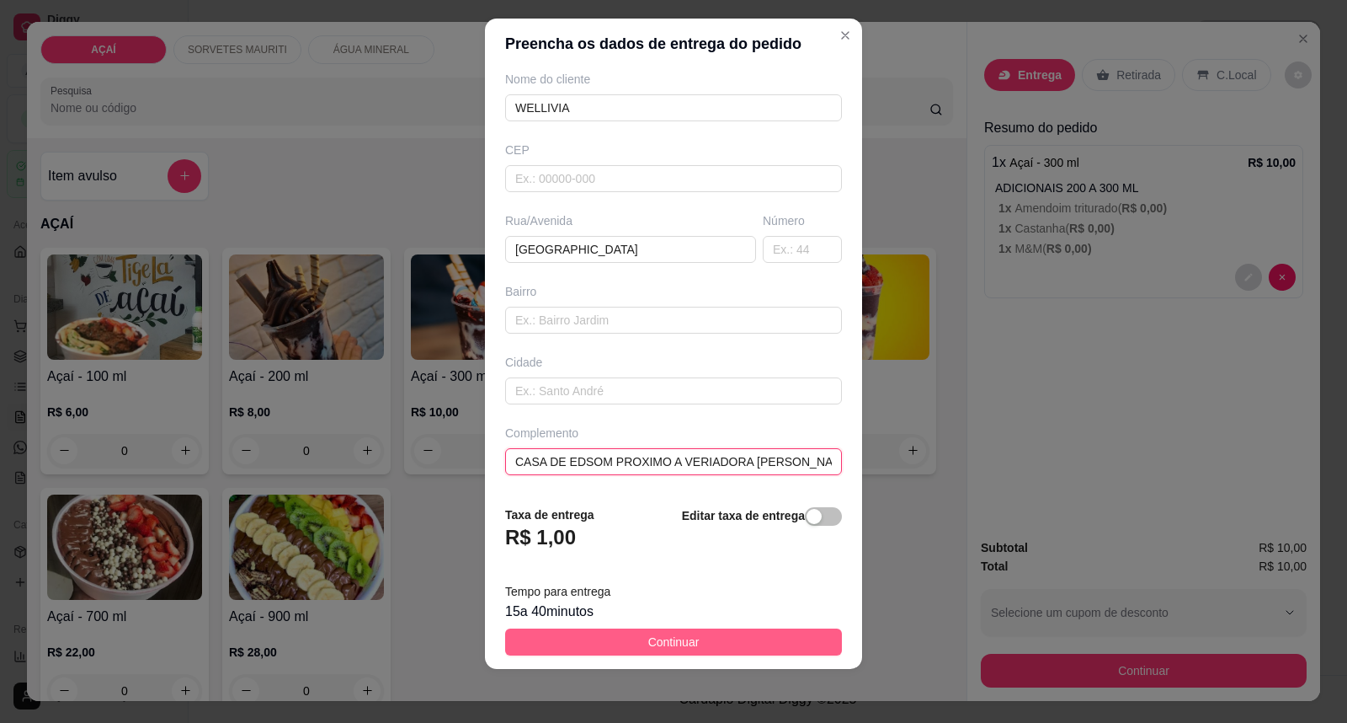
type input "CASA DE EDSOM PROXIMO A VERIADORA [PERSON_NAME]"
click at [648, 637] on span "Continuar" at bounding box center [673, 641] width 51 height 19
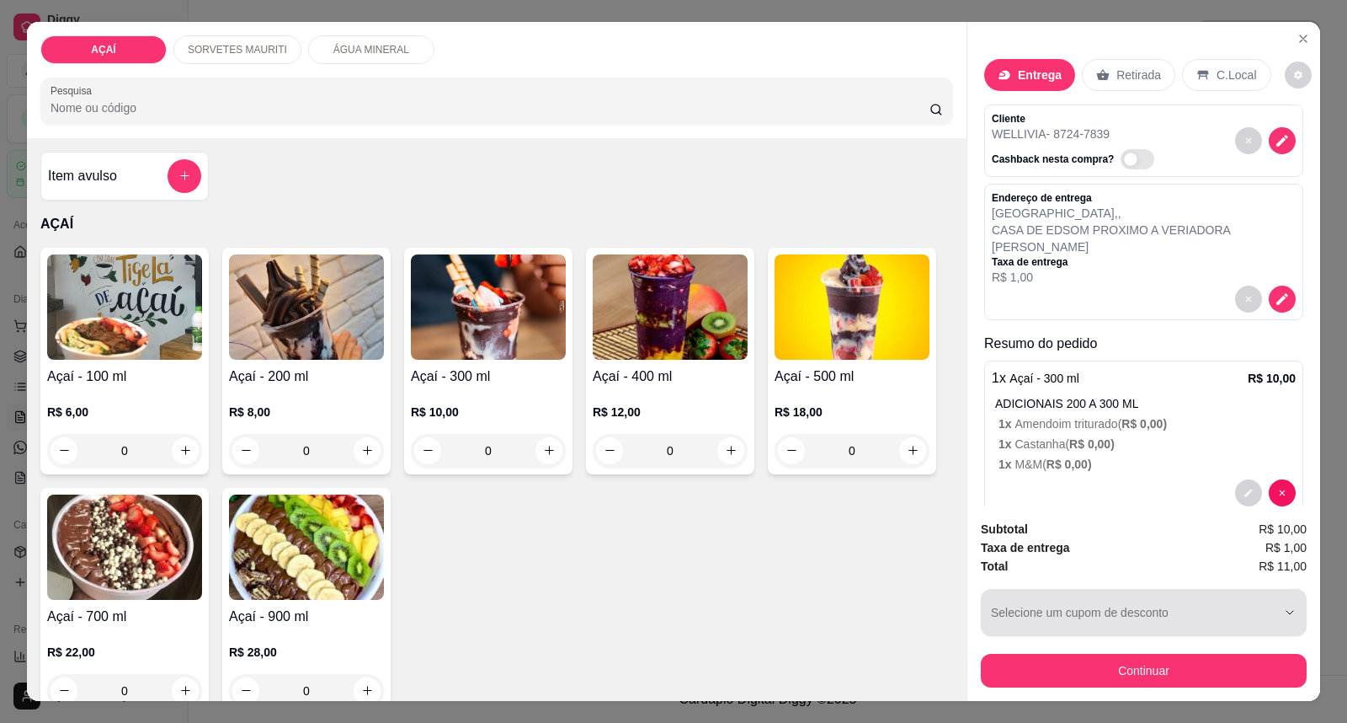
click at [1140, 593] on button "Selecione um cupom de desconto" at bounding box center [1144, 612] width 326 height 47
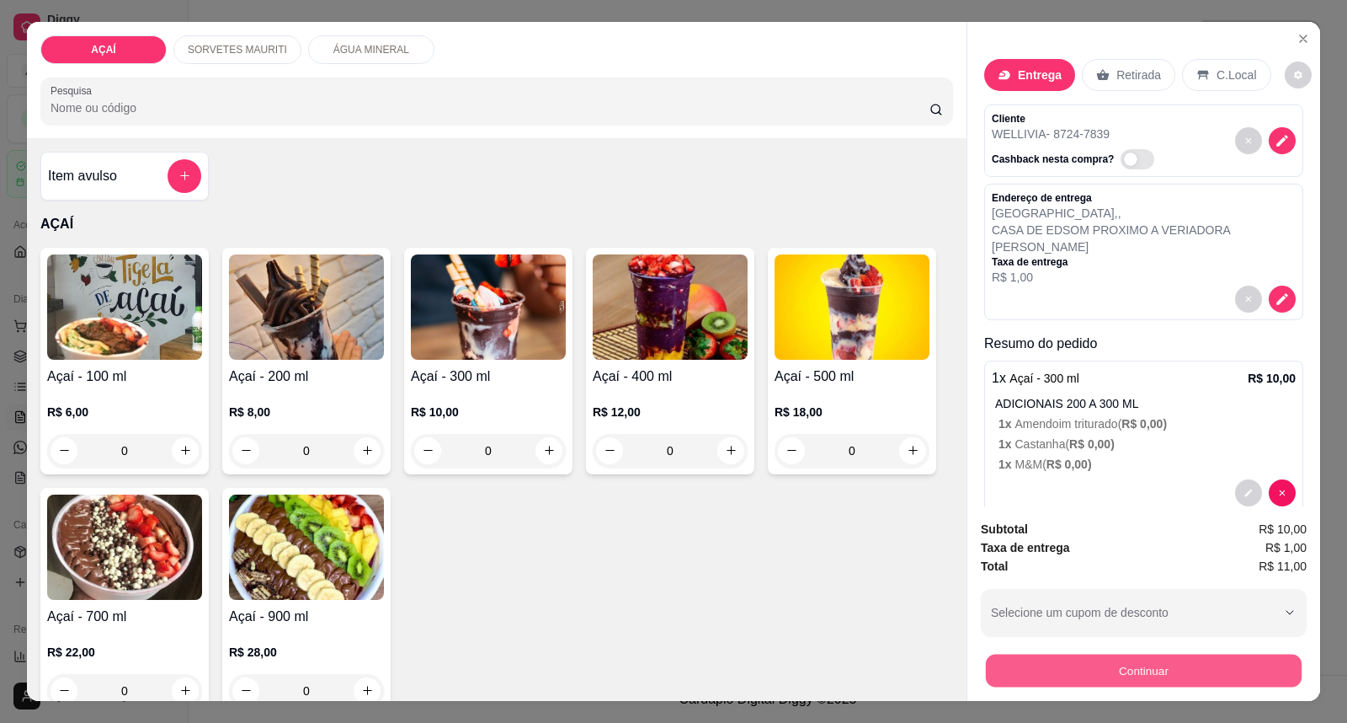
click at [1131, 671] on button "Continuar" at bounding box center [1144, 670] width 316 height 33
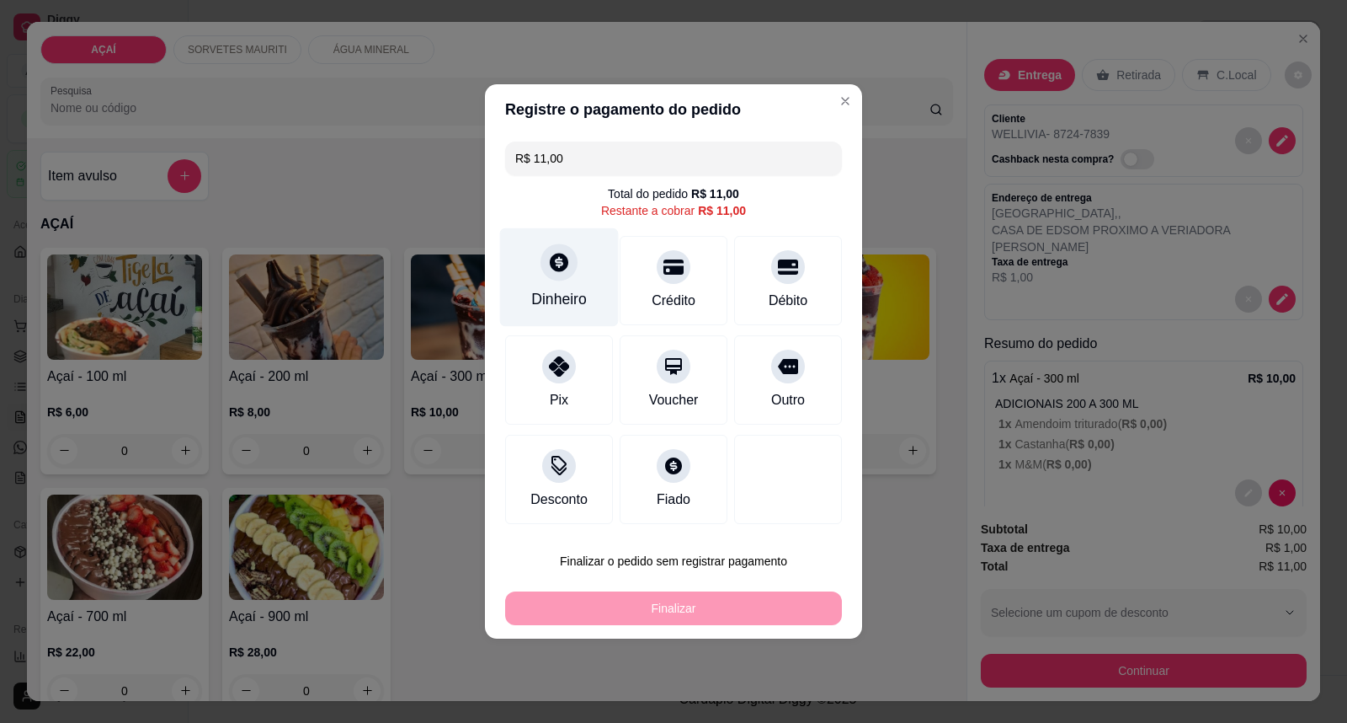
click at [559, 280] on div at bounding box center [559, 261] width 37 height 37
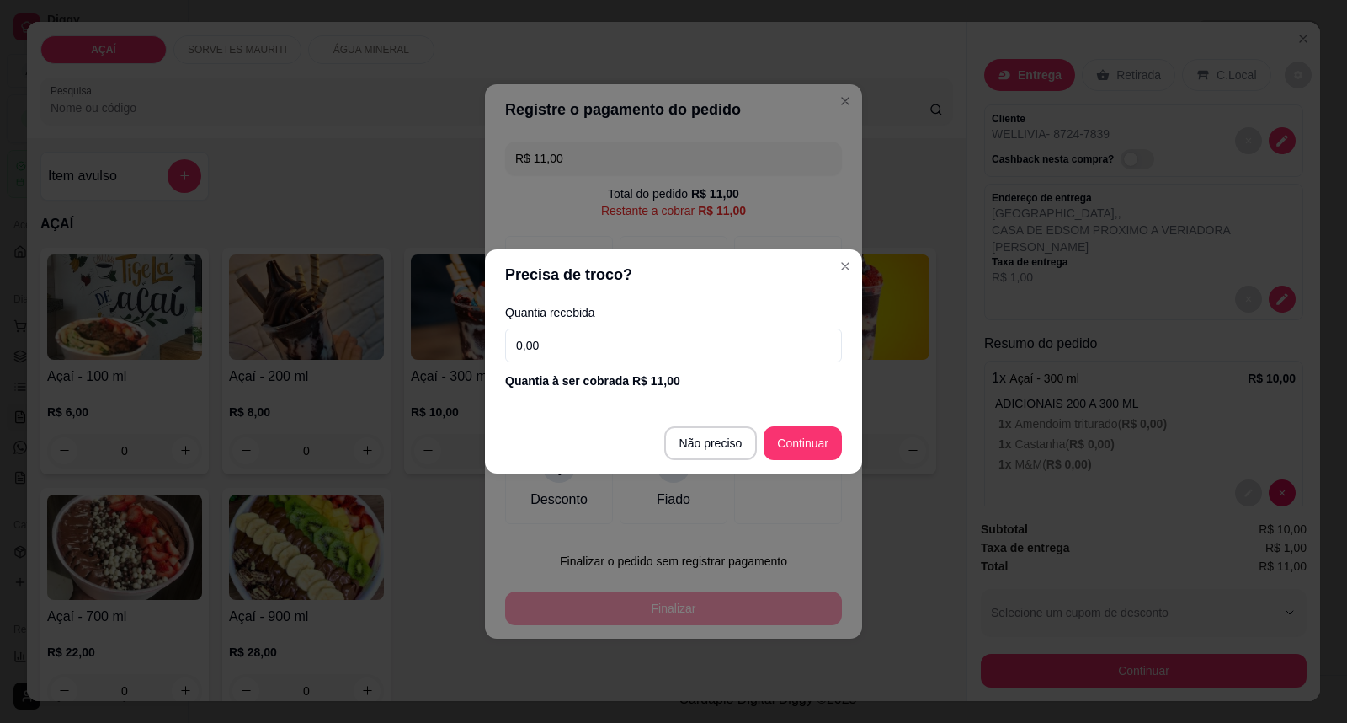
click at [548, 326] on div "Quantia recebida 0,00 Quantia à ser cobrada R$ 11,00" at bounding box center [673, 348] width 377 height 96
click at [547, 339] on input "0,00" at bounding box center [673, 345] width 337 height 34
type input "0,00"
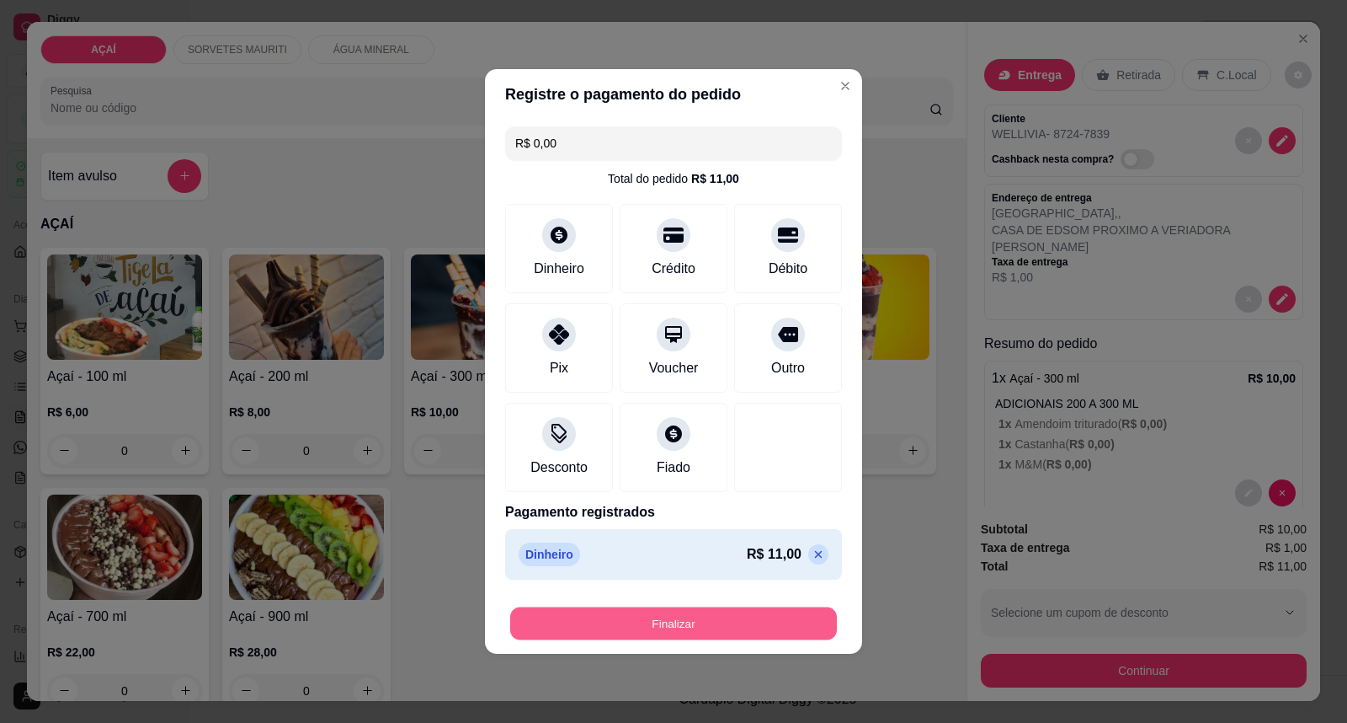
click at [629, 610] on button "Finalizar" at bounding box center [673, 623] width 327 height 33
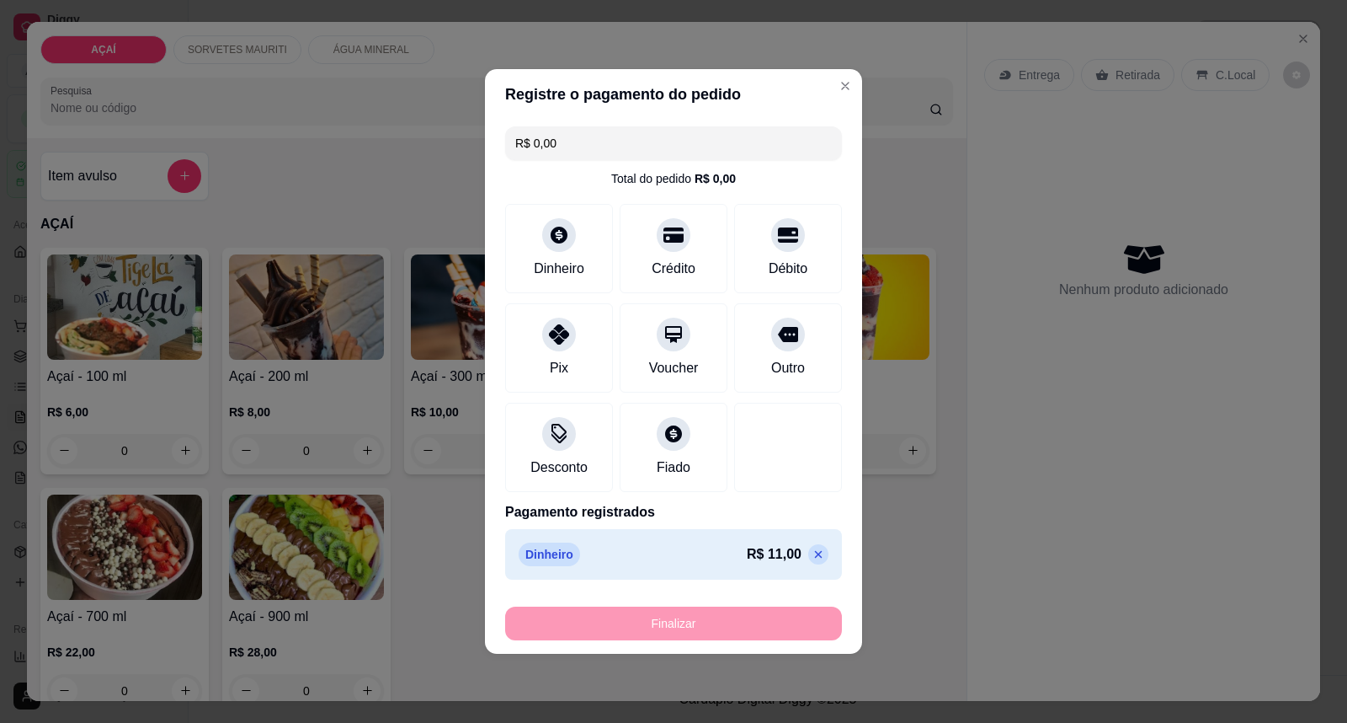
type input "-R$ 11,00"
